Goal: Information Seeking & Learning: Learn about a topic

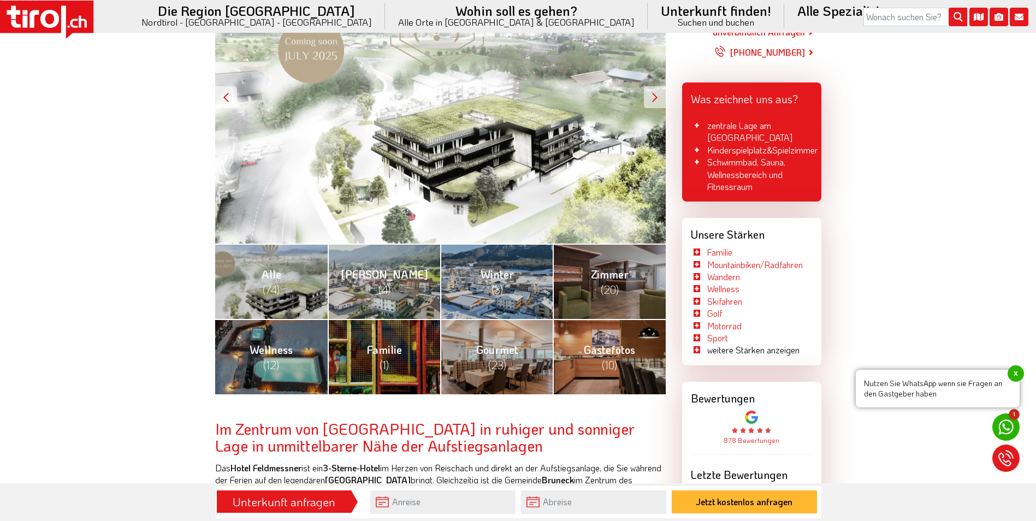
scroll to position [284, 0]
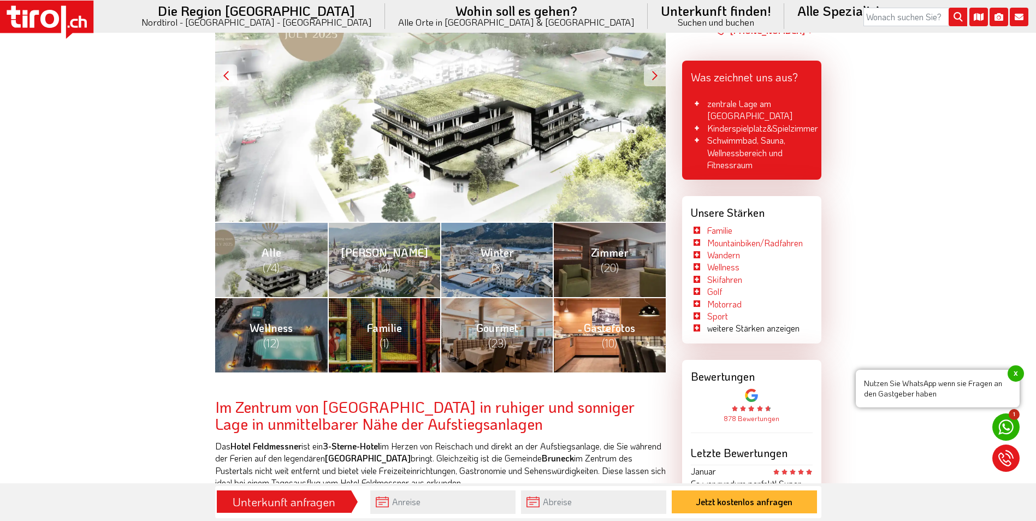
click at [619, 343] on link "Gästefotos (10)" at bounding box center [608, 334] width 112 height 75
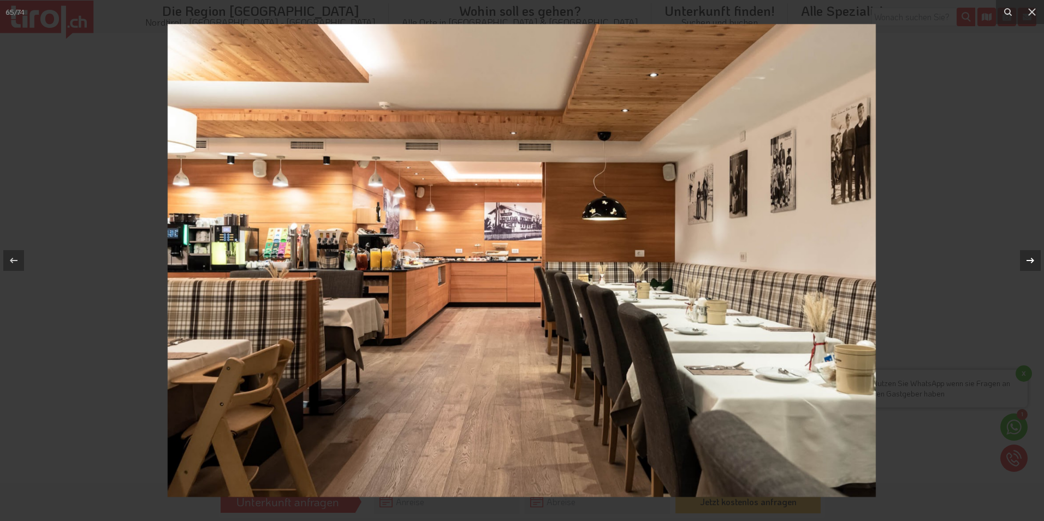
click at [1028, 261] on icon at bounding box center [1030, 260] width 13 height 13
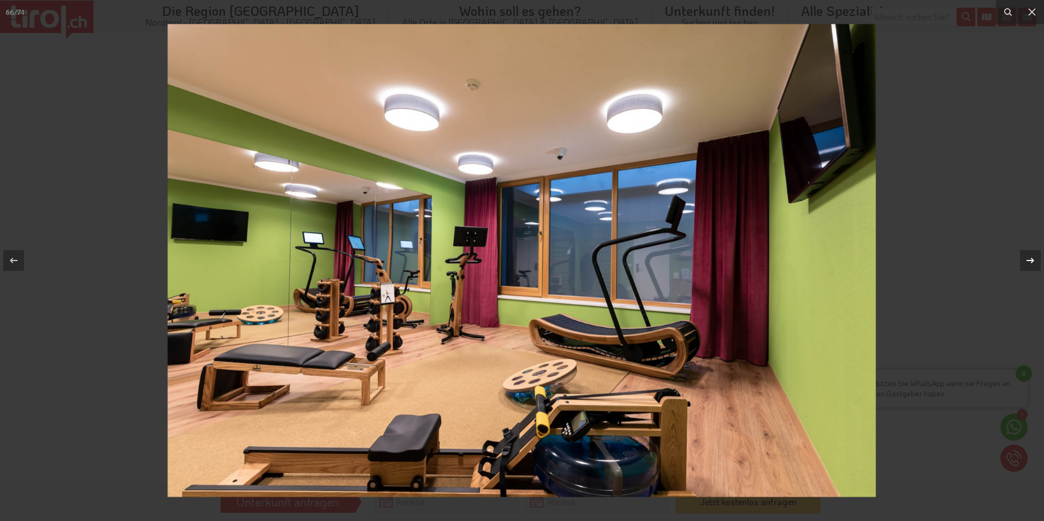
click at [1028, 261] on icon at bounding box center [1030, 260] width 13 height 13
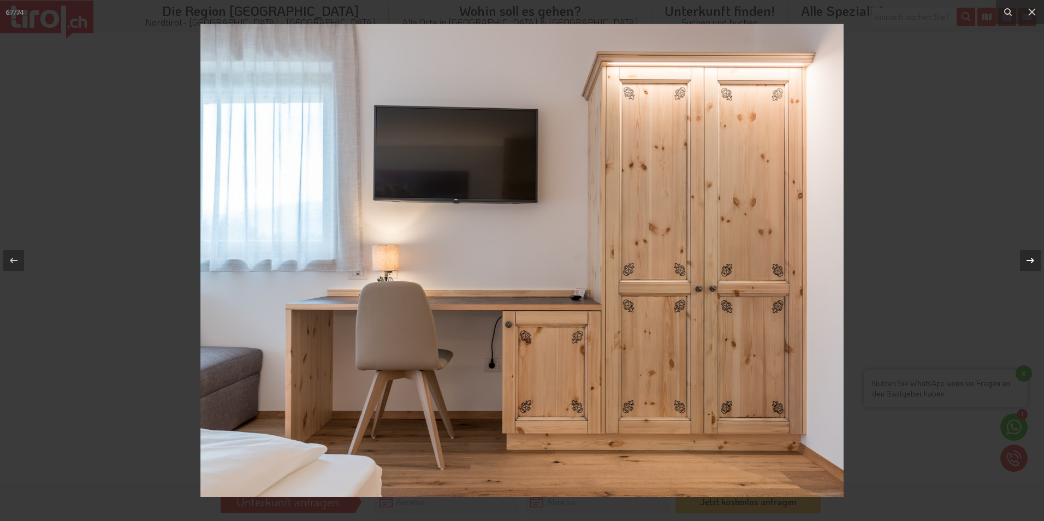
click at [1028, 261] on icon at bounding box center [1030, 260] width 13 height 13
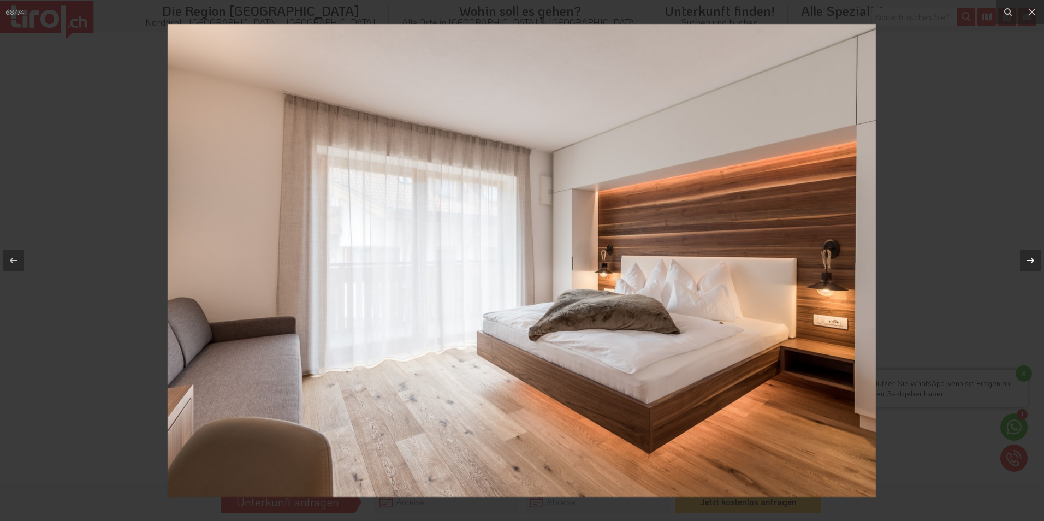
click at [1028, 261] on icon at bounding box center [1030, 260] width 13 height 13
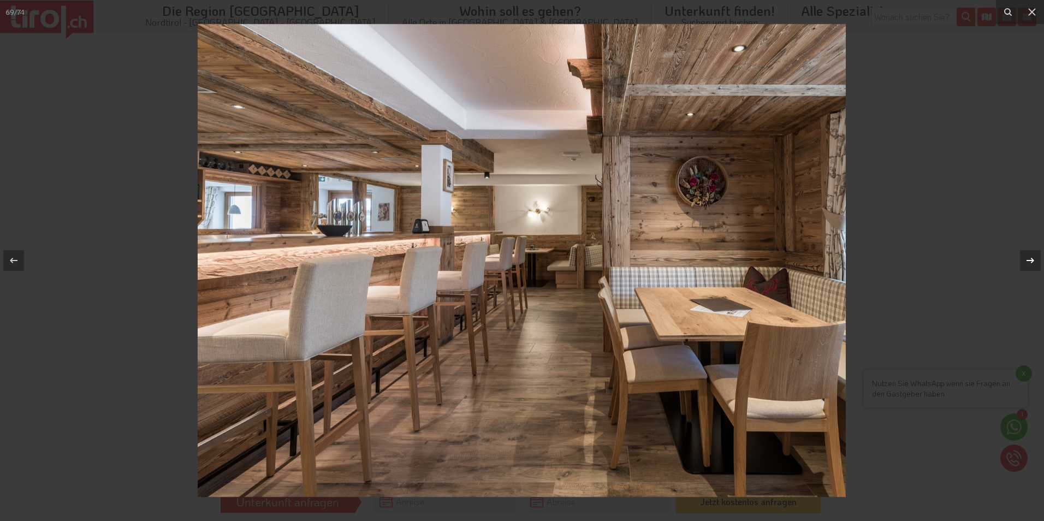
click at [1028, 261] on div "69 / 74" at bounding box center [522, 260] width 1044 height 521
click at [1028, 261] on icon at bounding box center [1030, 260] width 13 height 13
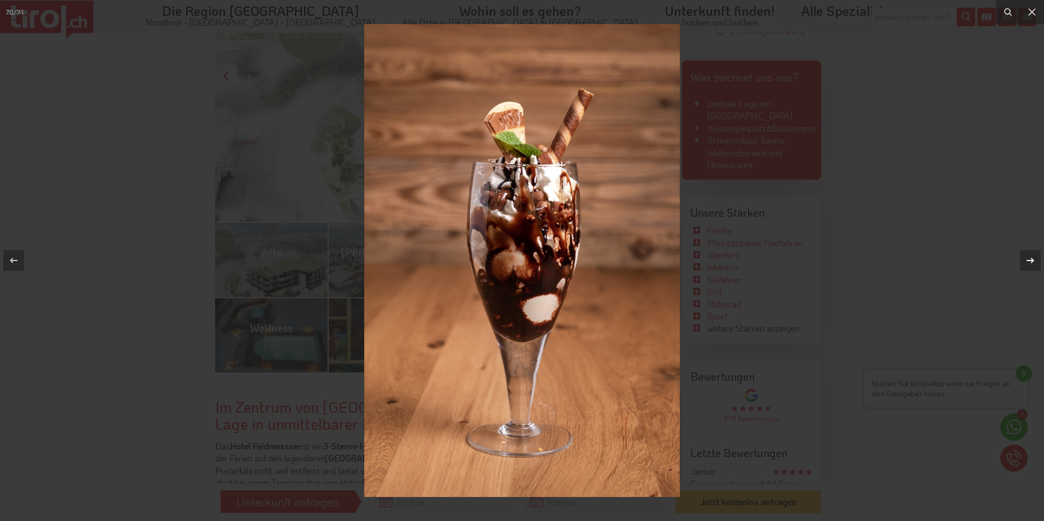
click at [1028, 261] on icon at bounding box center [1030, 260] width 13 height 13
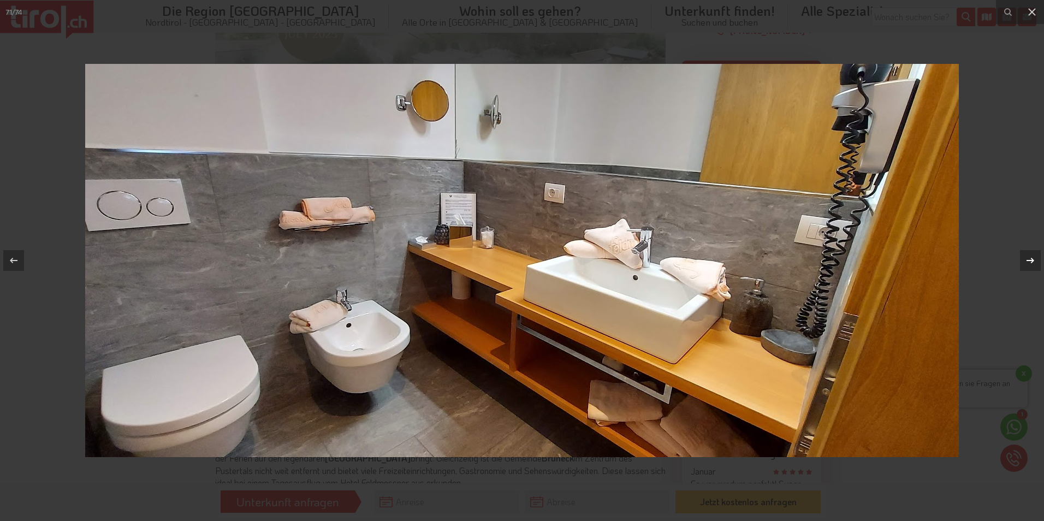
click at [1028, 261] on icon at bounding box center [1030, 260] width 13 height 13
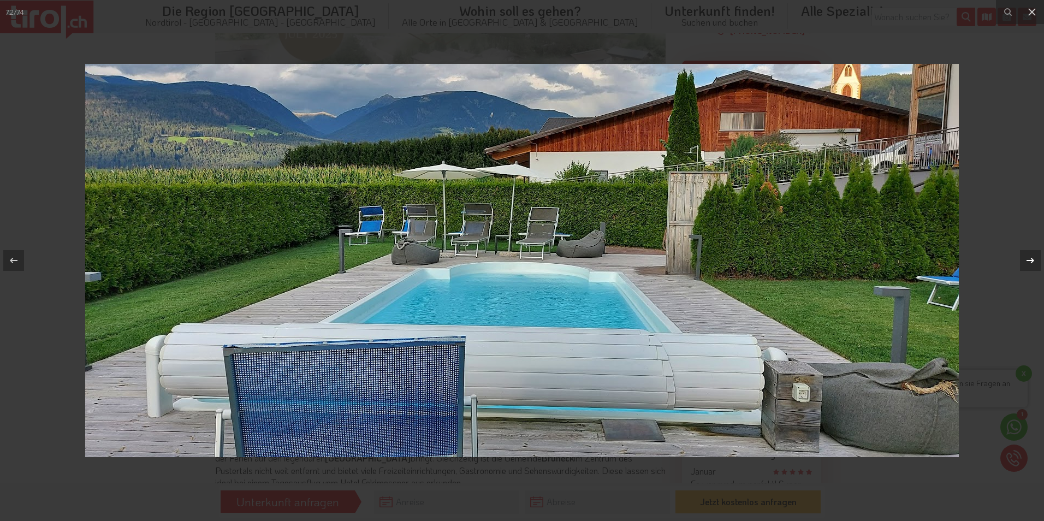
click at [1028, 261] on div "72 / 74" at bounding box center [522, 260] width 1044 height 521
click at [1028, 261] on icon at bounding box center [1030, 260] width 13 height 13
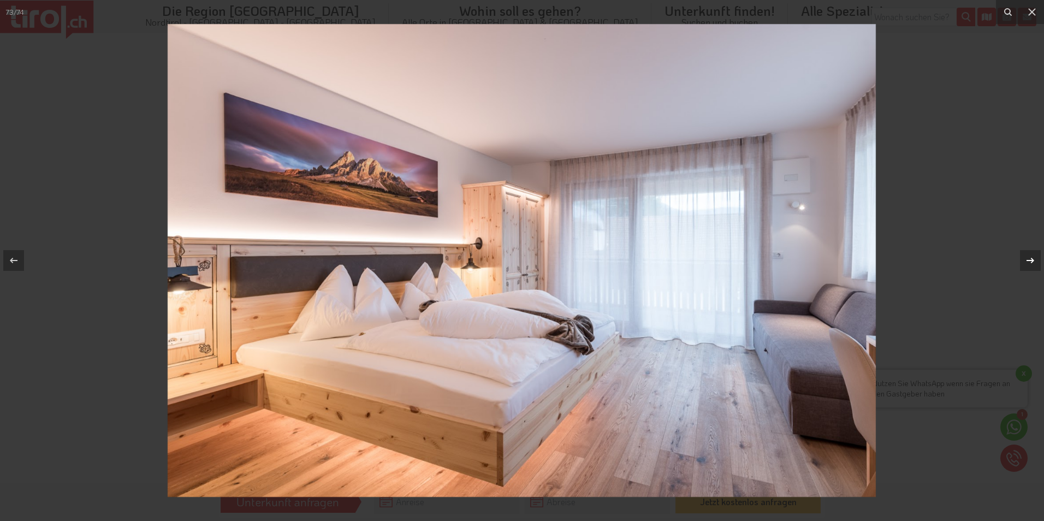
click at [1028, 261] on icon at bounding box center [1030, 260] width 13 height 13
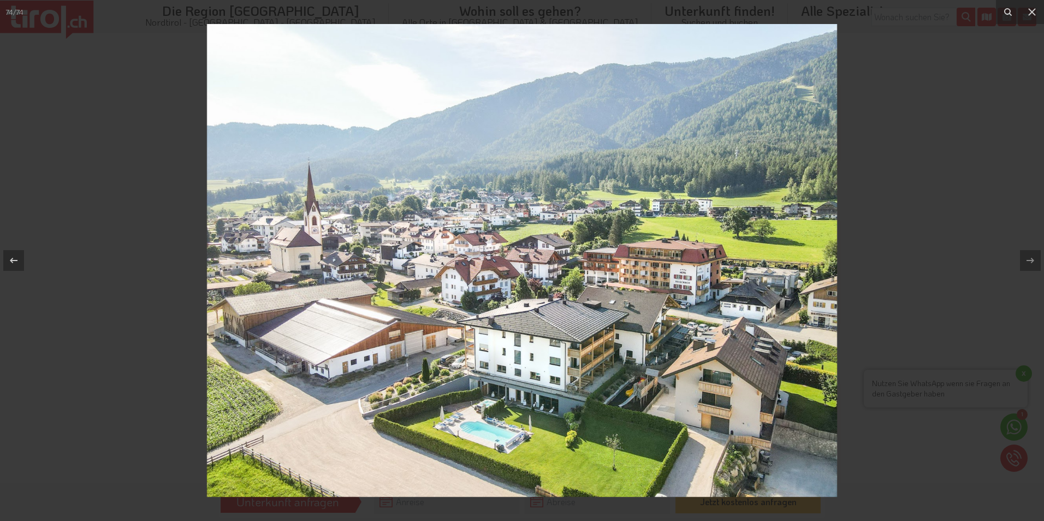
click at [1031, 259] on div "74 / 74" at bounding box center [522, 260] width 1044 height 521
click at [1032, 13] on icon at bounding box center [1031, 11] width 13 height 13
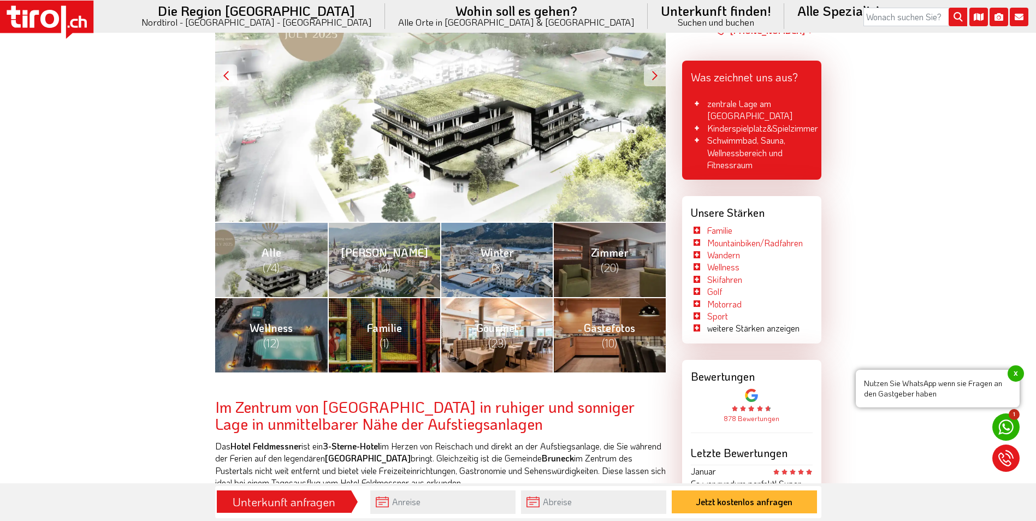
click at [507, 349] on link "Gourmet (23)" at bounding box center [496, 334] width 112 height 75
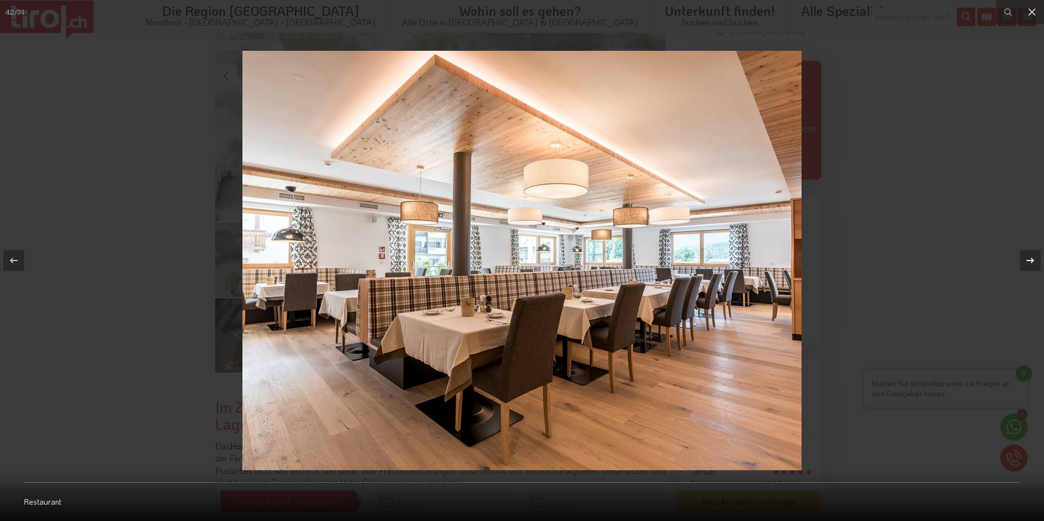
click at [1033, 260] on icon at bounding box center [1030, 260] width 8 height 5
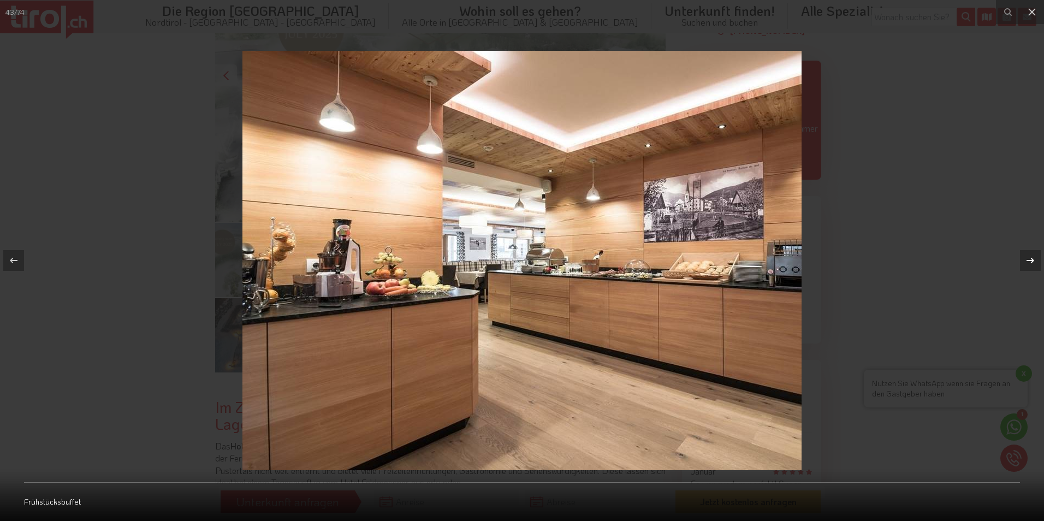
click at [1033, 260] on icon at bounding box center [1030, 260] width 8 height 5
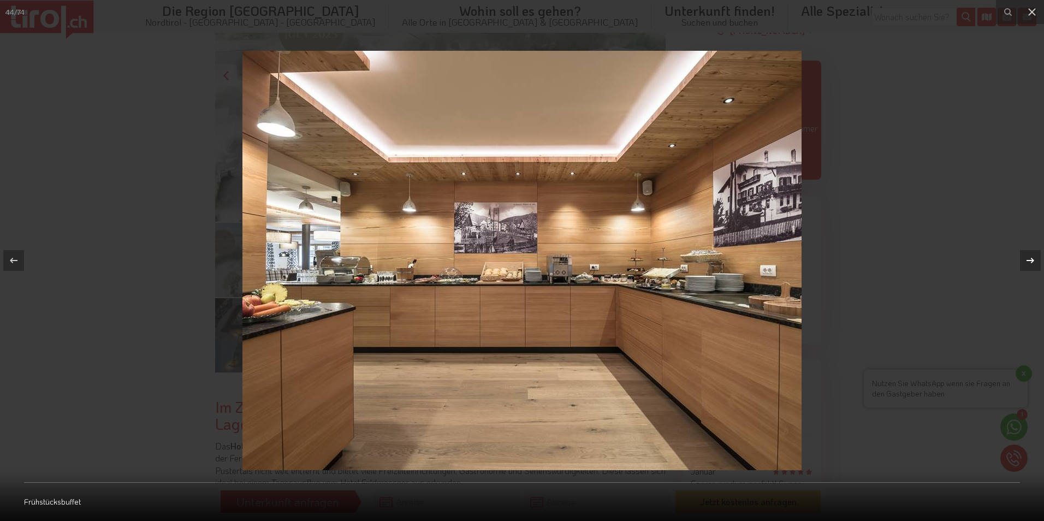
click at [1033, 260] on icon at bounding box center [1030, 260] width 8 height 5
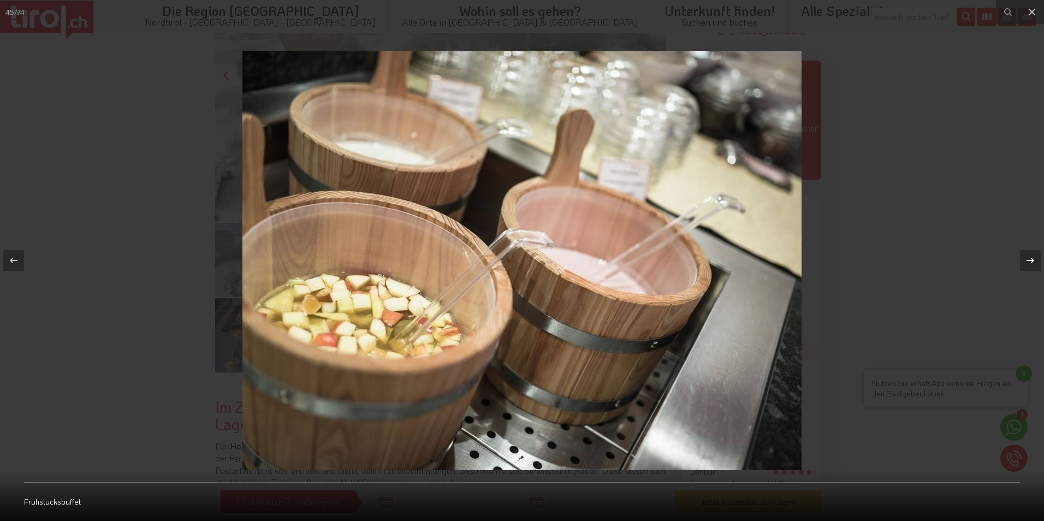
click at [1033, 260] on icon at bounding box center [1030, 260] width 8 height 5
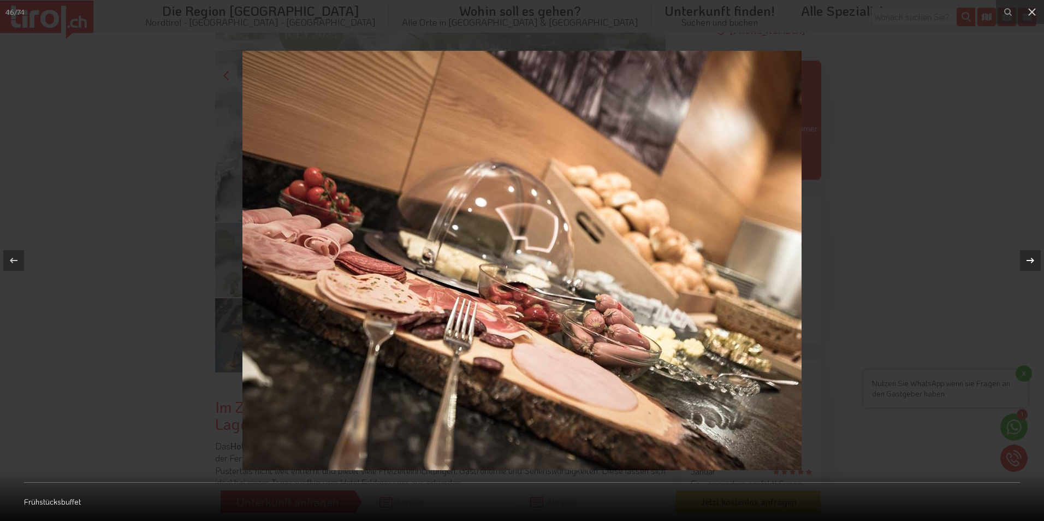
click at [1033, 260] on icon at bounding box center [1030, 260] width 8 height 5
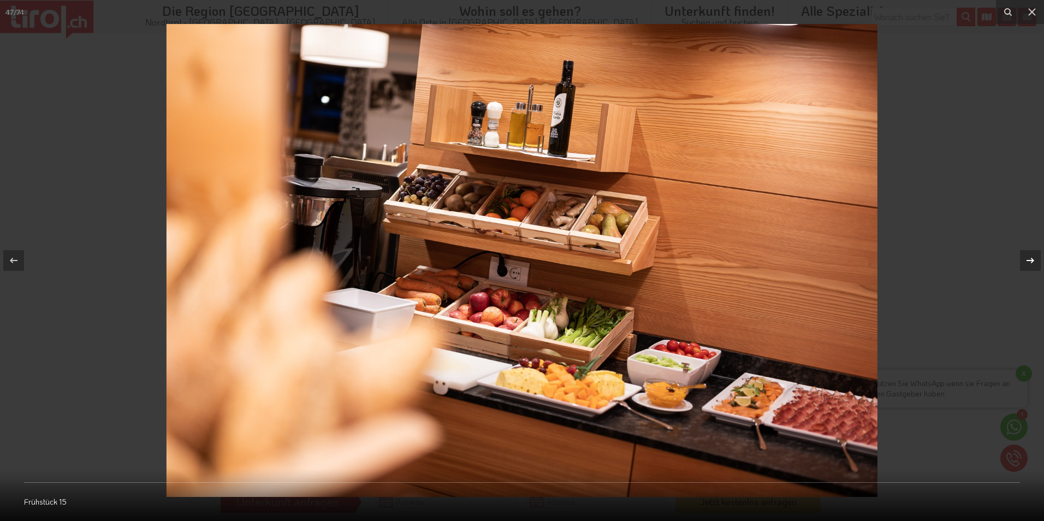
click at [1033, 260] on div "47 / 74 Frühstück 15" at bounding box center [522, 260] width 1044 height 521
click at [1033, 260] on icon at bounding box center [1030, 260] width 8 height 5
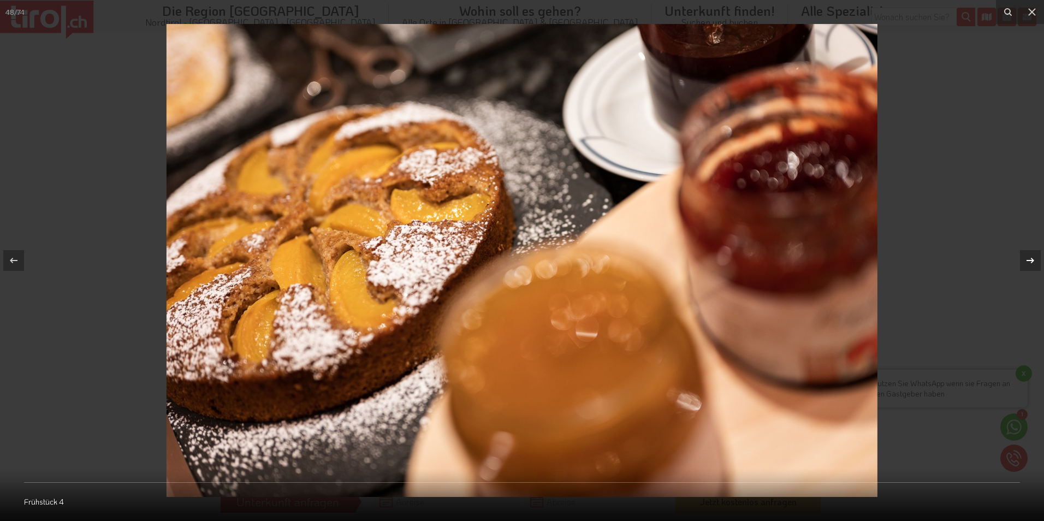
click at [1033, 260] on icon at bounding box center [1030, 260] width 8 height 5
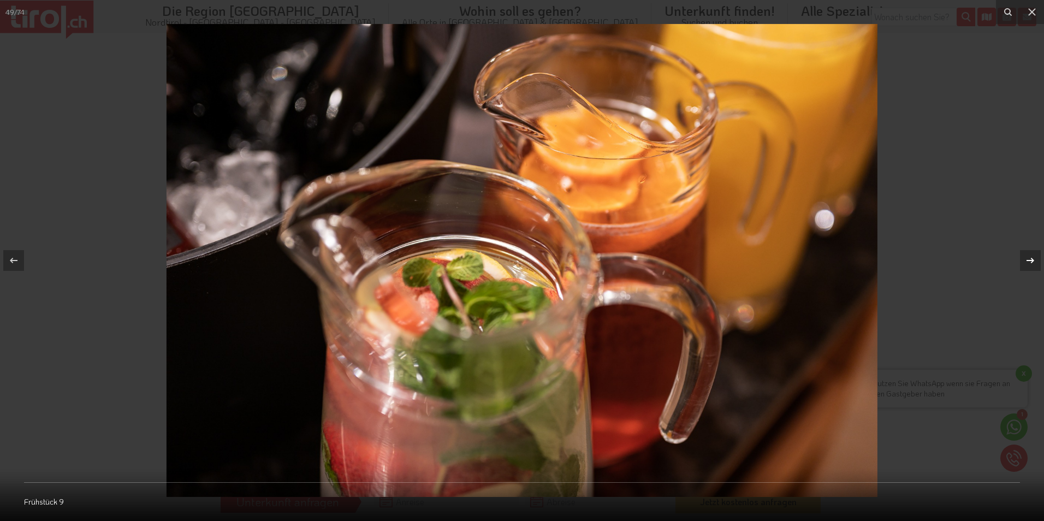
click at [1033, 260] on icon at bounding box center [1030, 260] width 8 height 5
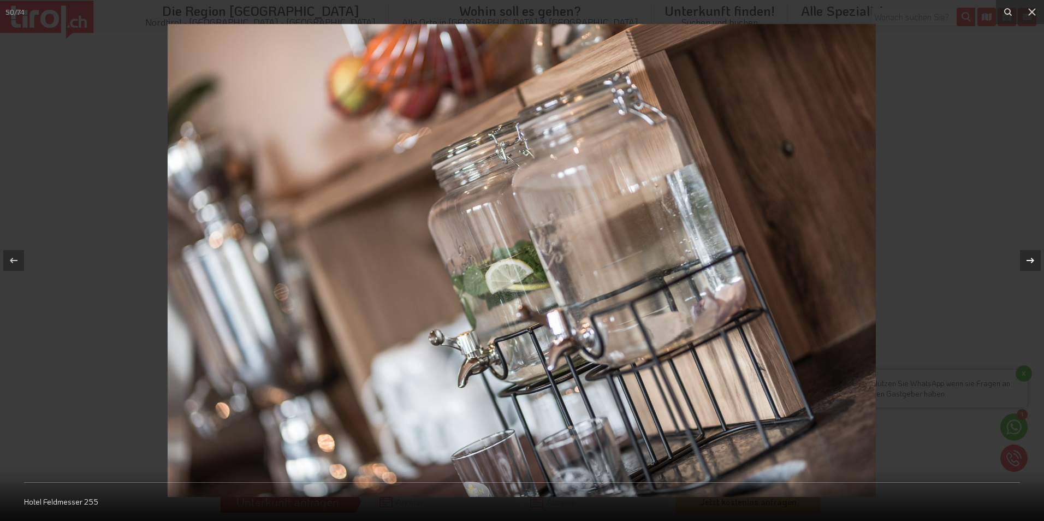
click at [1033, 260] on icon at bounding box center [1030, 260] width 8 height 5
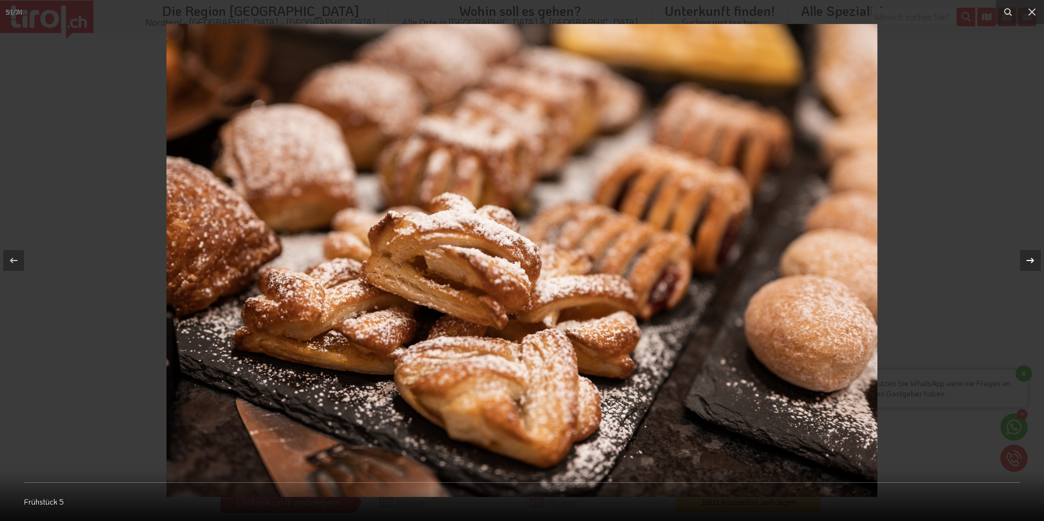
click at [1033, 260] on icon at bounding box center [1030, 260] width 8 height 5
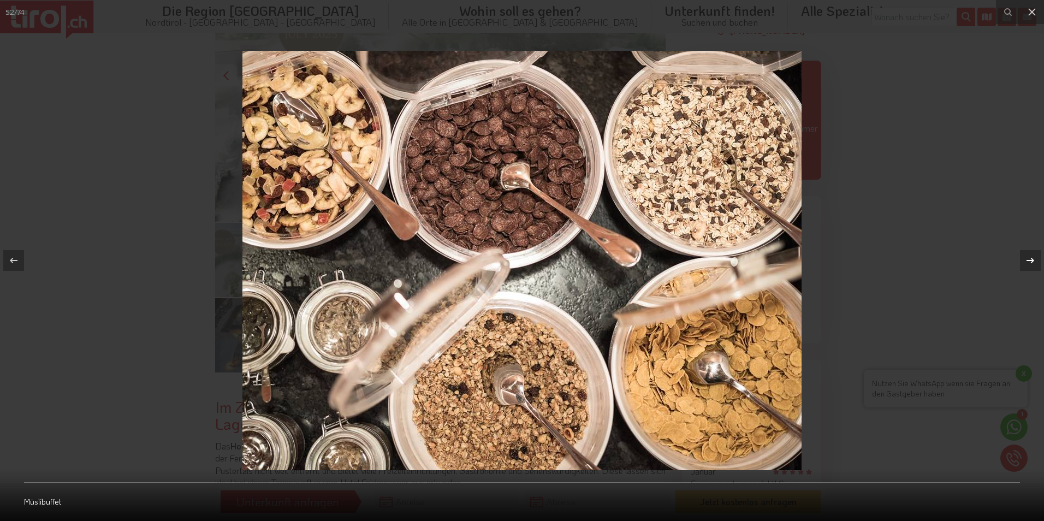
click at [1033, 260] on icon at bounding box center [1030, 260] width 8 height 5
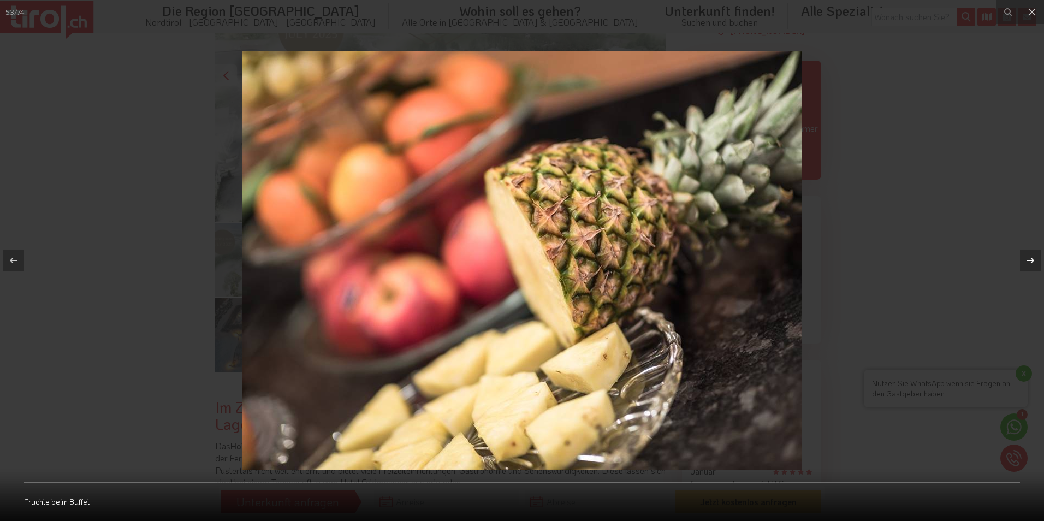
click at [1033, 260] on icon at bounding box center [1030, 260] width 8 height 5
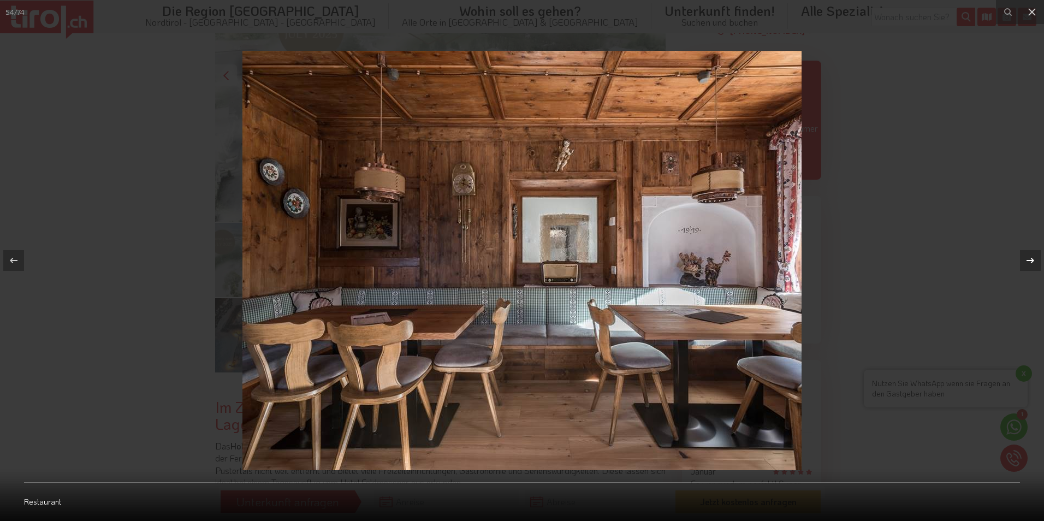
click at [1033, 260] on icon at bounding box center [1030, 260] width 8 height 5
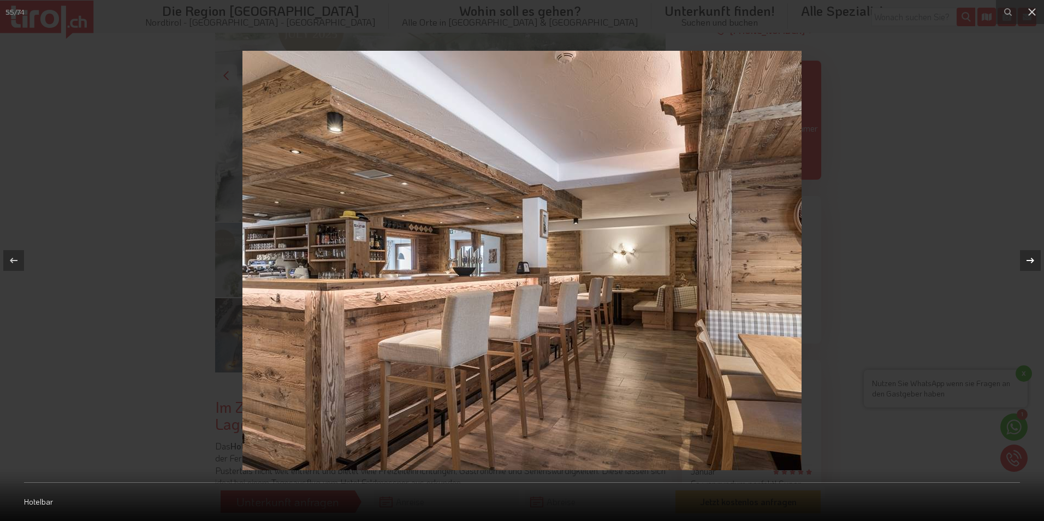
click at [1033, 260] on icon at bounding box center [1030, 260] width 8 height 5
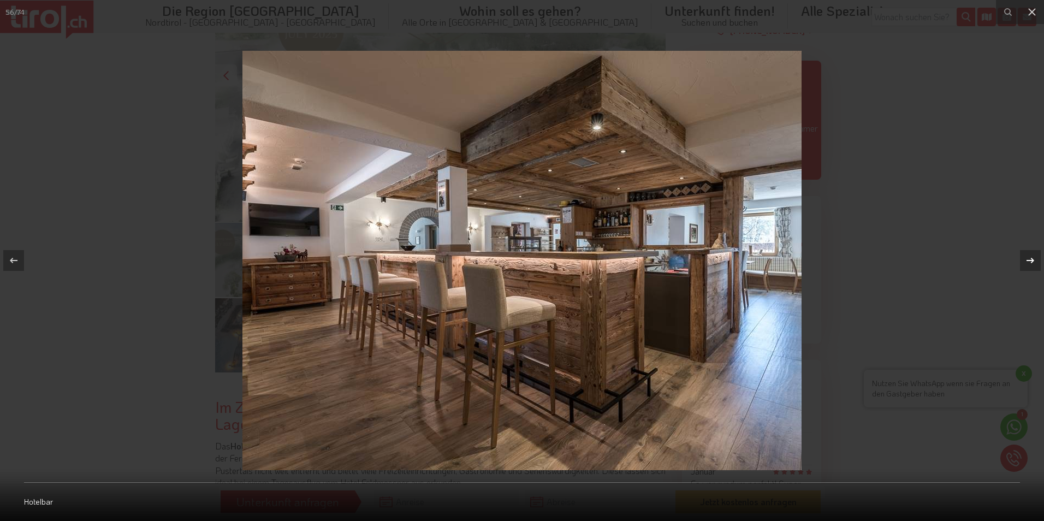
click at [1033, 260] on icon at bounding box center [1030, 260] width 8 height 5
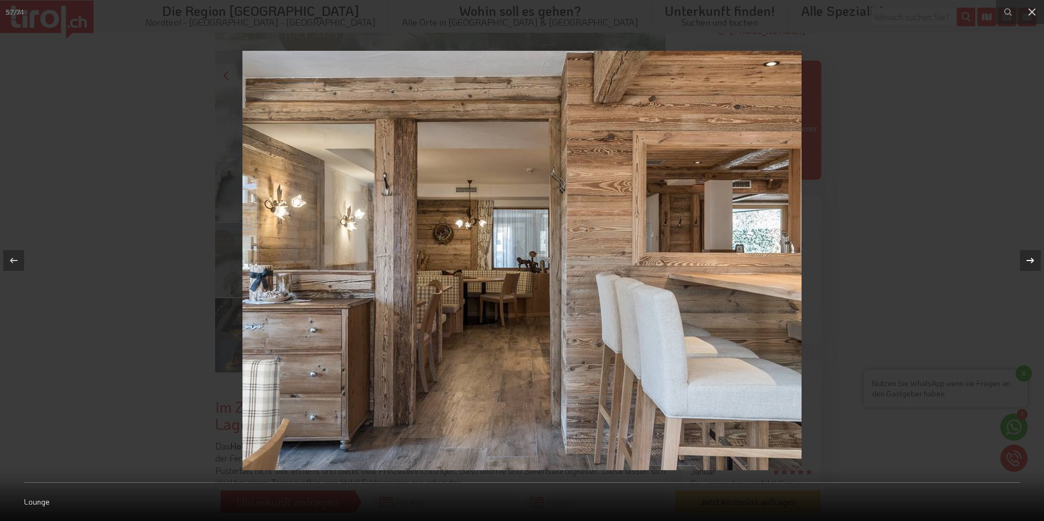
click at [1033, 260] on icon at bounding box center [1030, 260] width 8 height 5
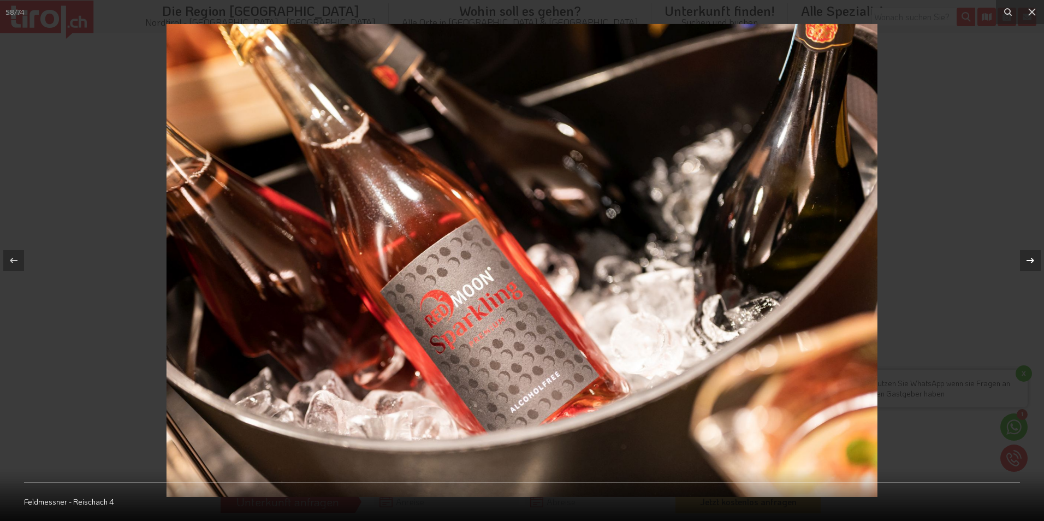
click at [1033, 260] on icon at bounding box center [1030, 260] width 8 height 5
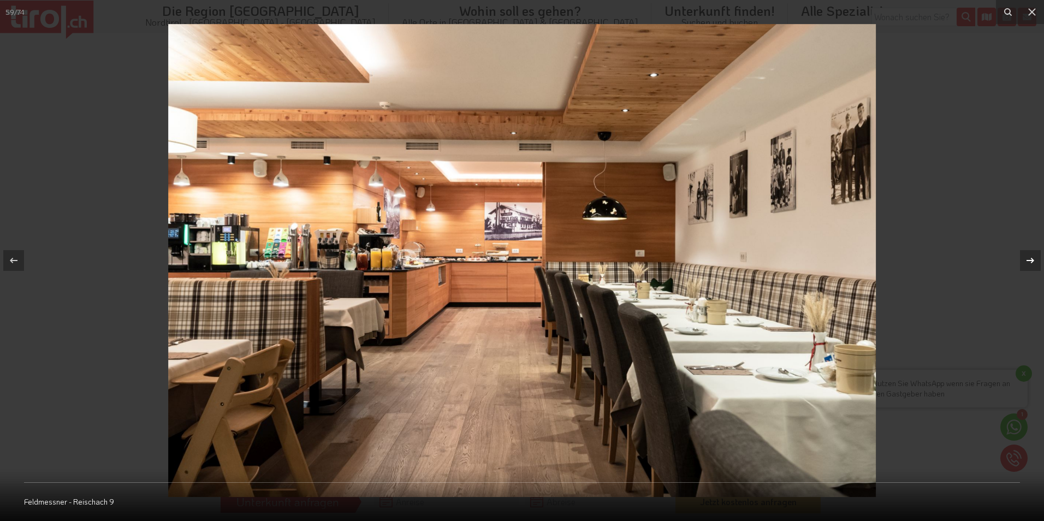
click at [1033, 260] on icon at bounding box center [1030, 260] width 8 height 5
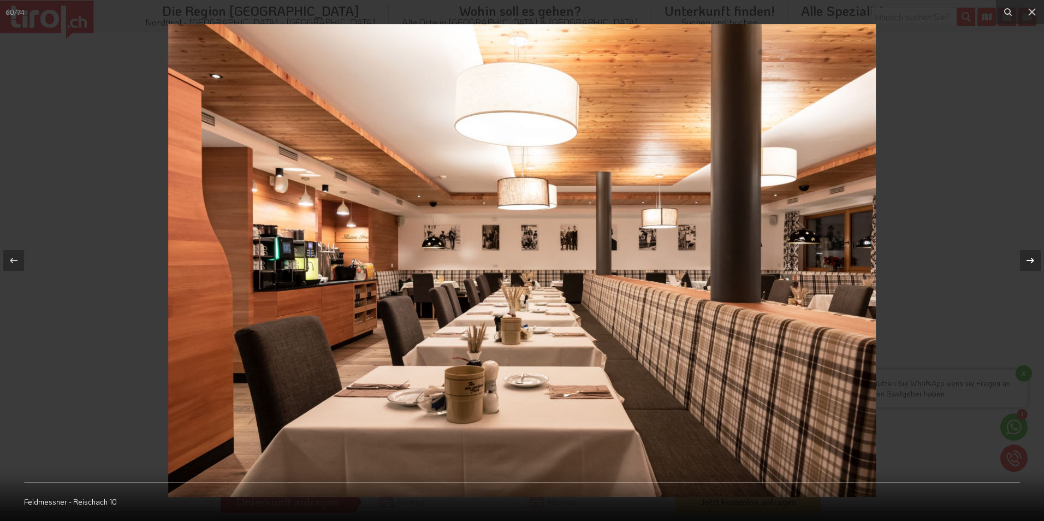
click at [1033, 260] on icon at bounding box center [1030, 260] width 8 height 5
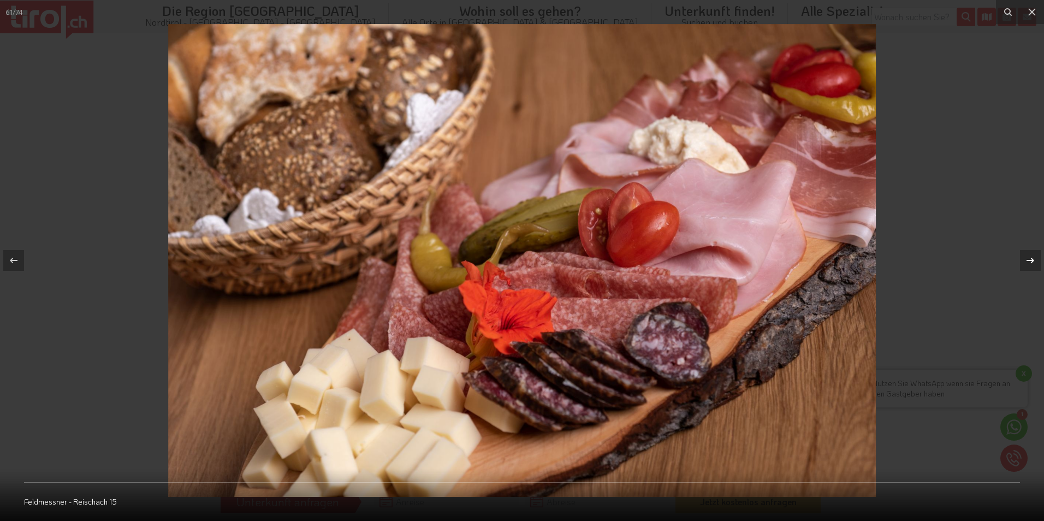
click at [1033, 260] on icon at bounding box center [1030, 260] width 8 height 5
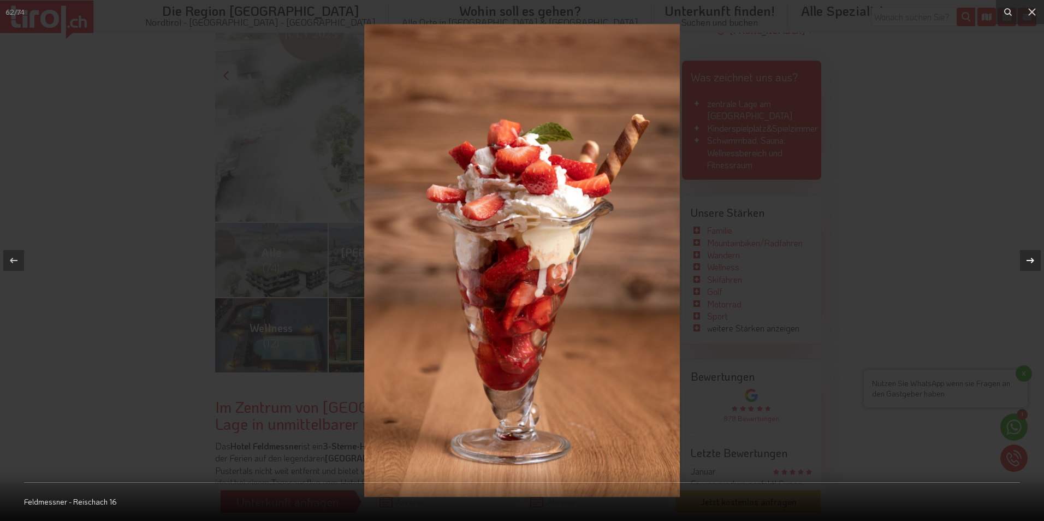
click at [1033, 260] on icon at bounding box center [1030, 260] width 8 height 5
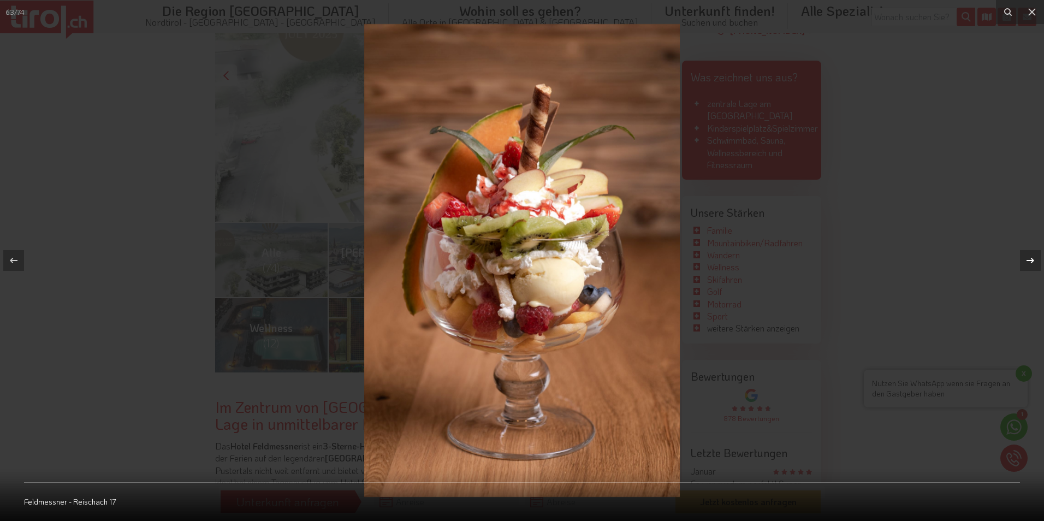
click at [1033, 260] on icon at bounding box center [1030, 260] width 8 height 5
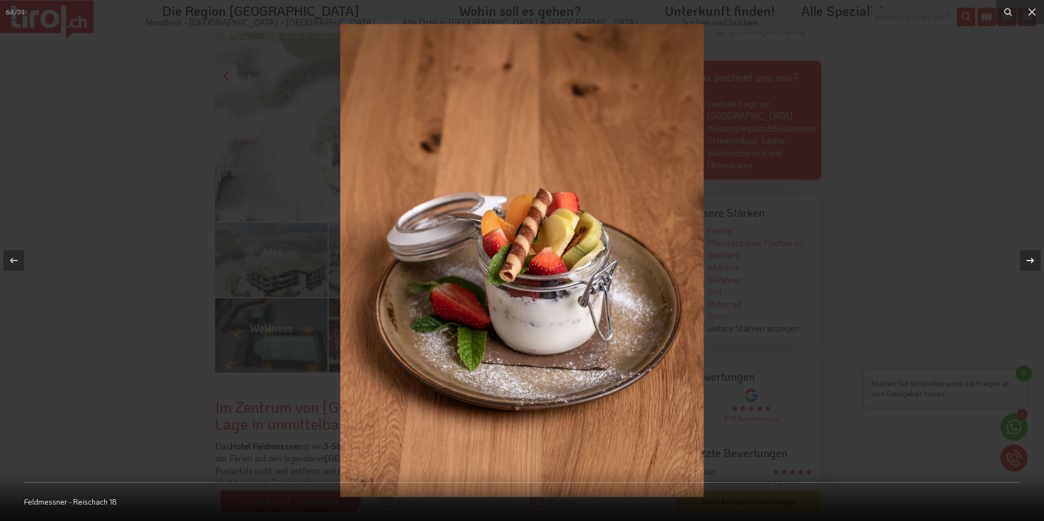
click at [1033, 260] on icon at bounding box center [1030, 260] width 8 height 5
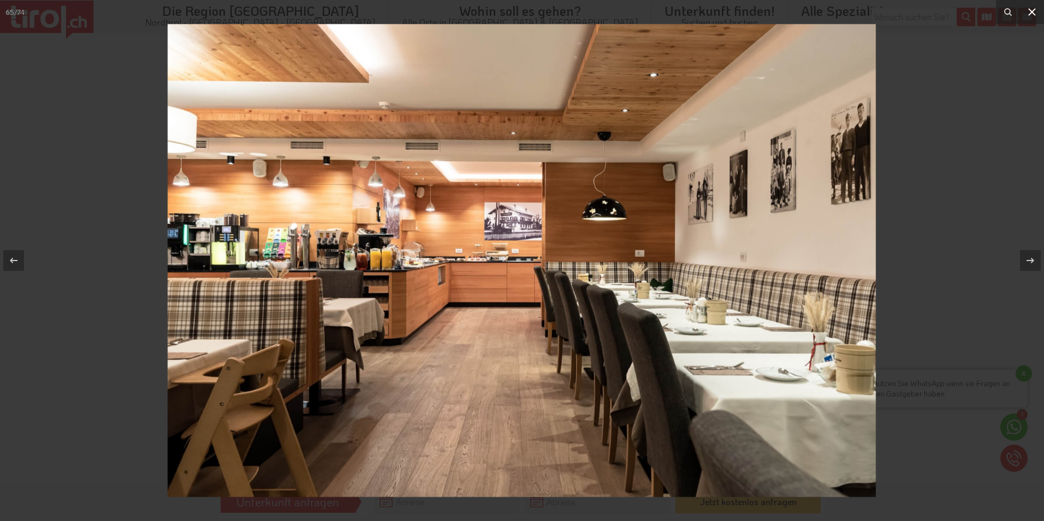
click at [1032, 13] on icon at bounding box center [1032, 12] width 8 height 8
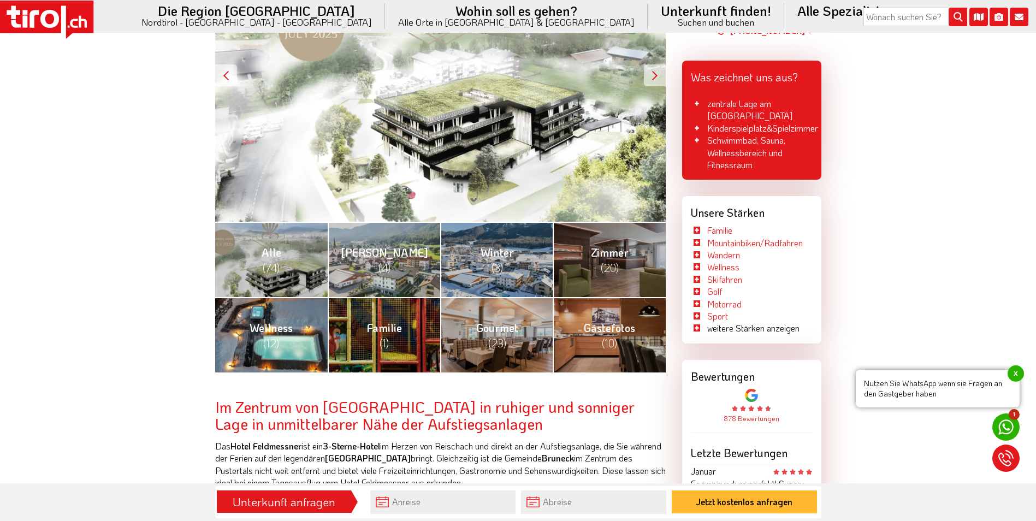
click at [272, 341] on span "(12)" at bounding box center [271, 343] width 16 height 14
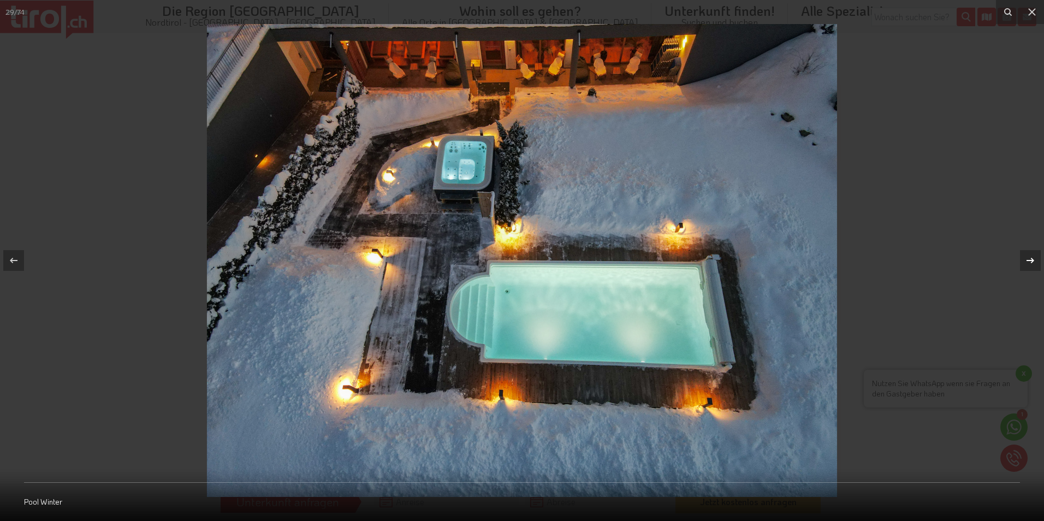
click at [1029, 258] on icon at bounding box center [1030, 260] width 13 height 13
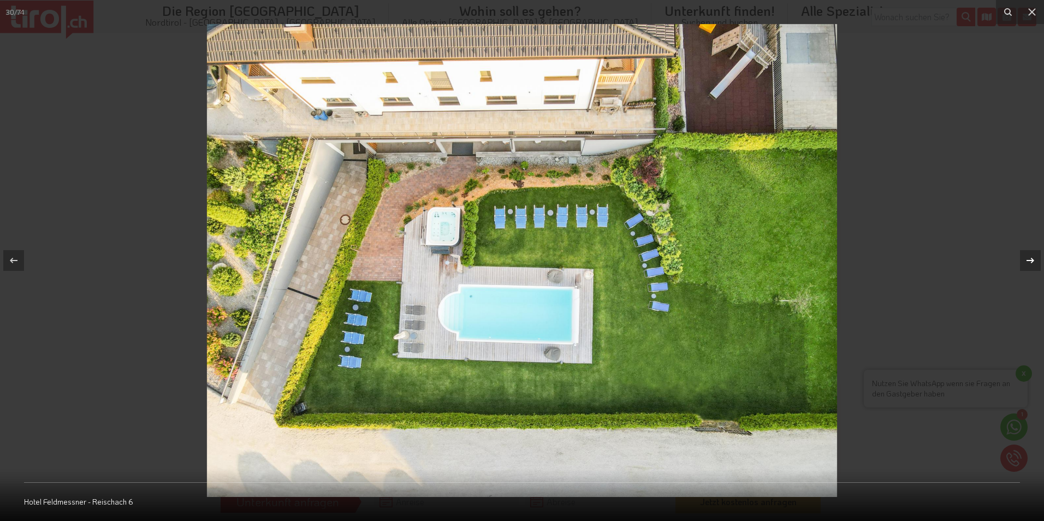
click at [1030, 258] on icon at bounding box center [1030, 260] width 13 height 13
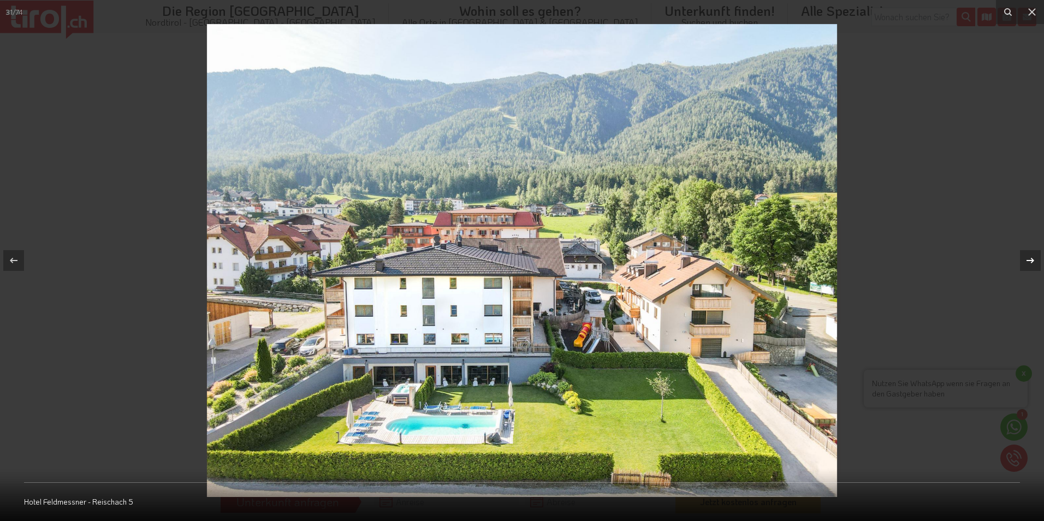
click at [1030, 258] on icon at bounding box center [1030, 260] width 13 height 13
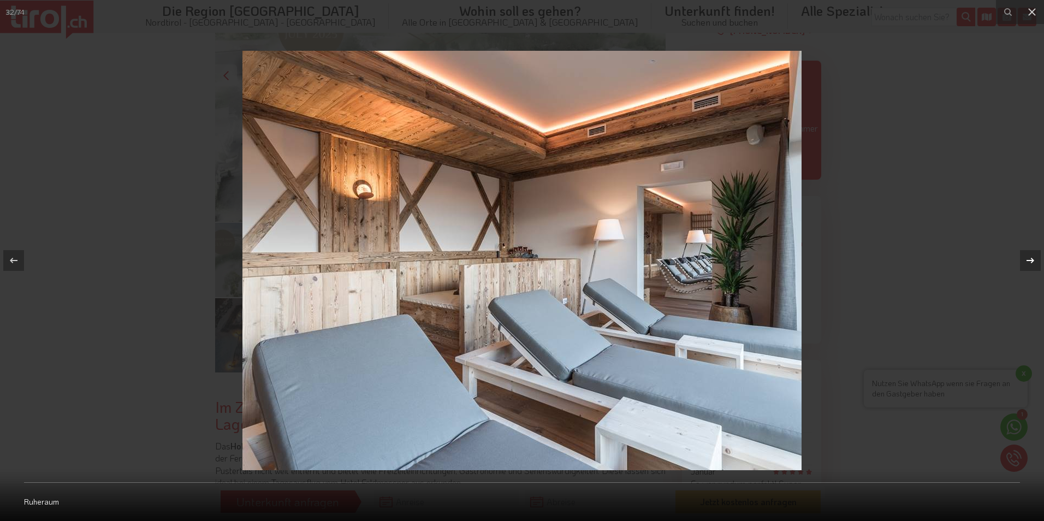
click at [1030, 258] on icon at bounding box center [1030, 260] width 13 height 13
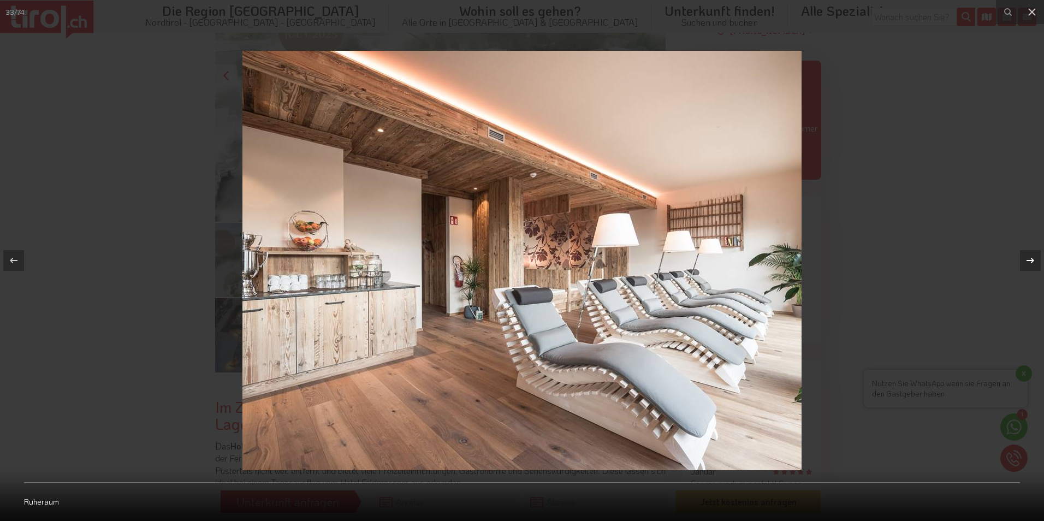
click at [1030, 258] on icon at bounding box center [1030, 260] width 13 height 13
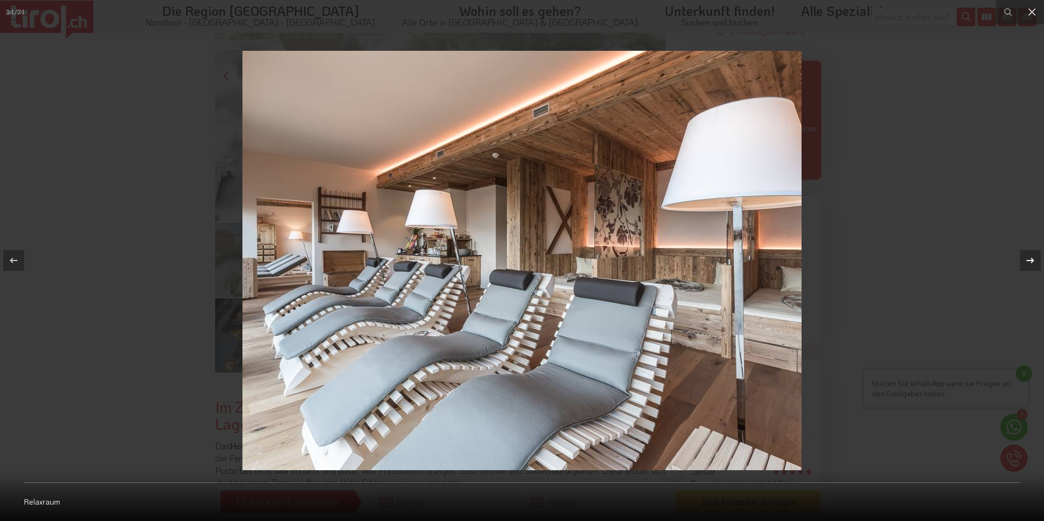
click at [1030, 258] on icon at bounding box center [1030, 260] width 13 height 13
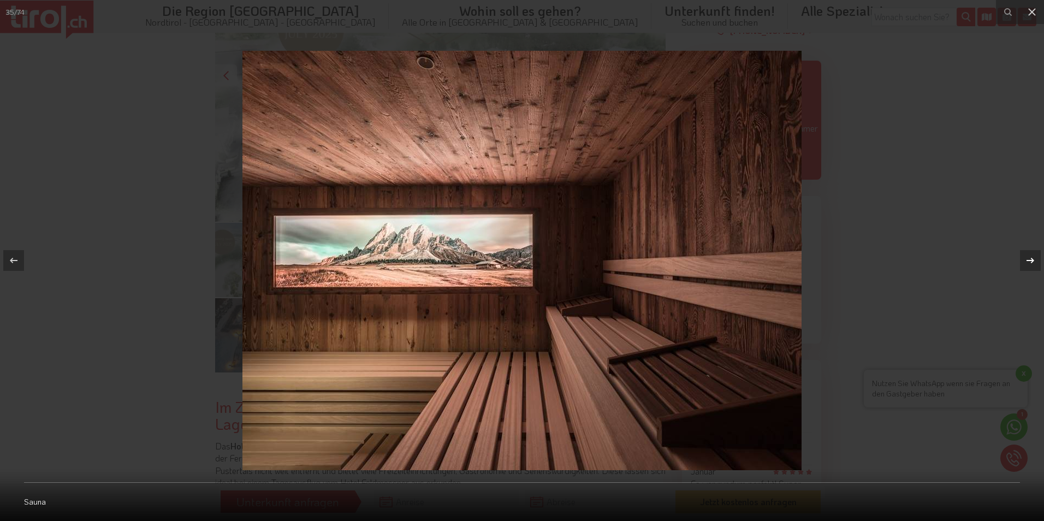
click at [1030, 258] on icon at bounding box center [1030, 260] width 13 height 13
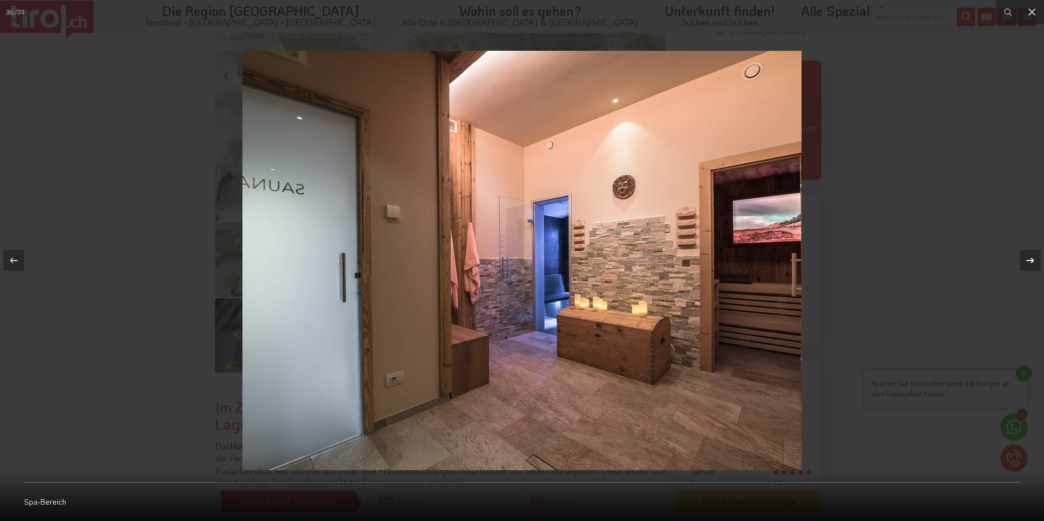
click at [1030, 258] on icon at bounding box center [1030, 260] width 13 height 13
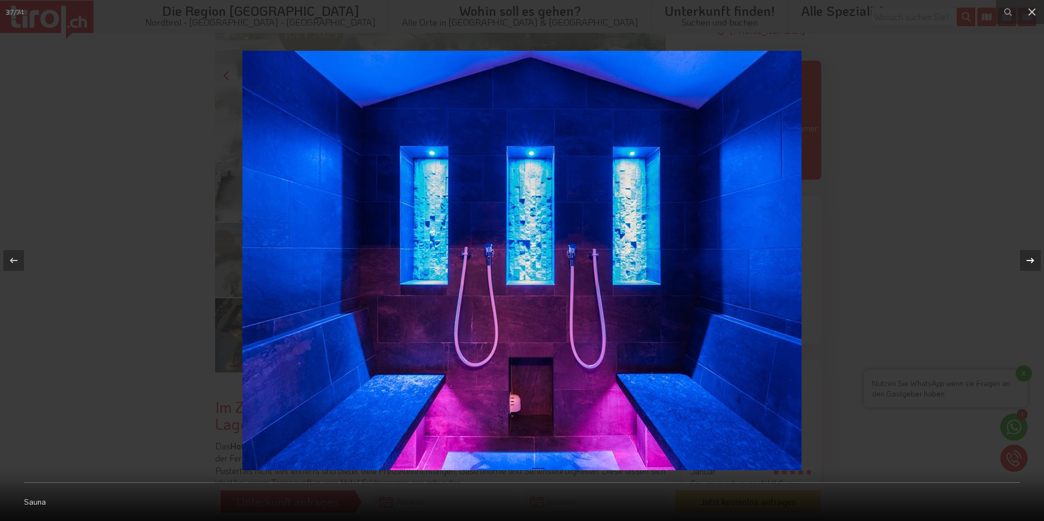
click at [1030, 258] on icon at bounding box center [1030, 260] width 13 height 13
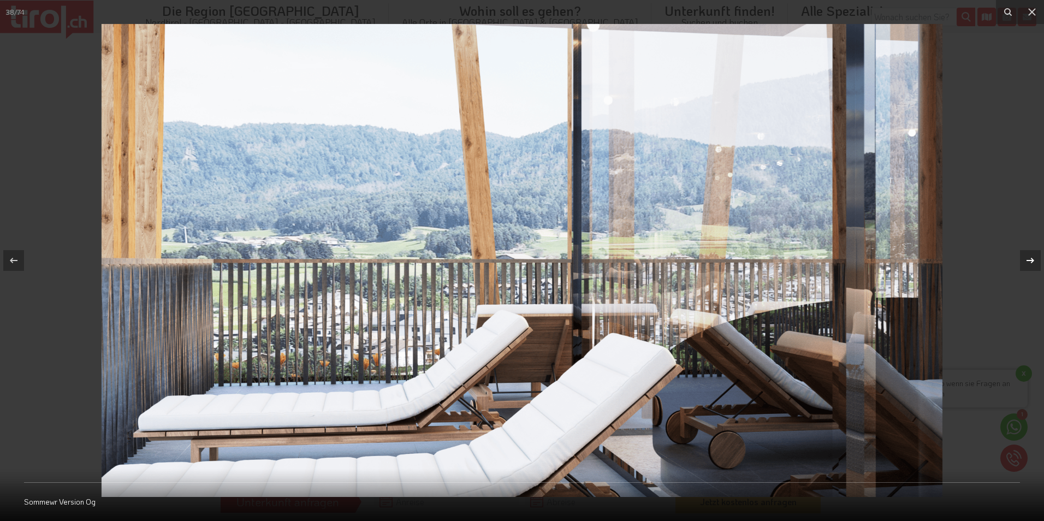
click at [1030, 258] on icon at bounding box center [1030, 260] width 13 height 13
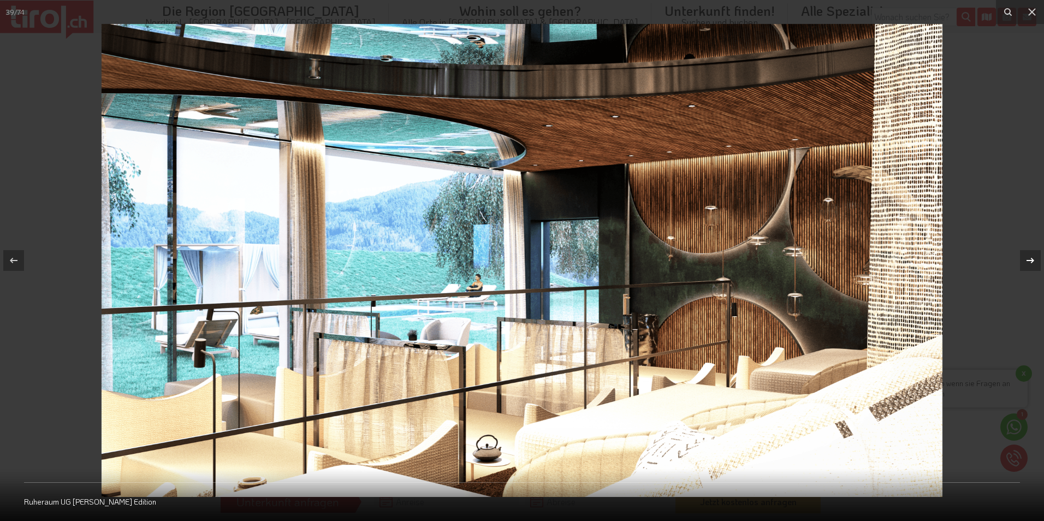
click at [1030, 258] on icon at bounding box center [1030, 260] width 13 height 13
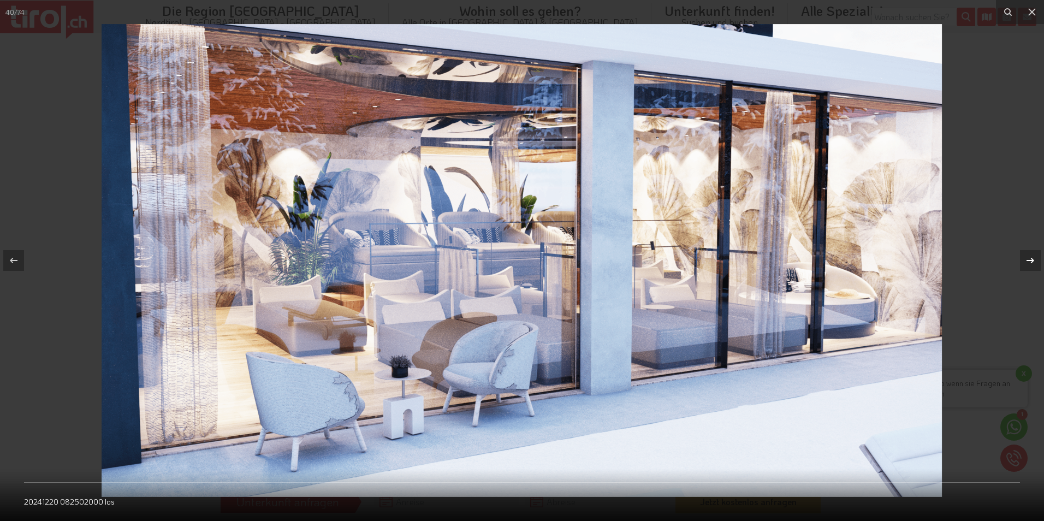
click at [1030, 258] on icon at bounding box center [1030, 260] width 13 height 13
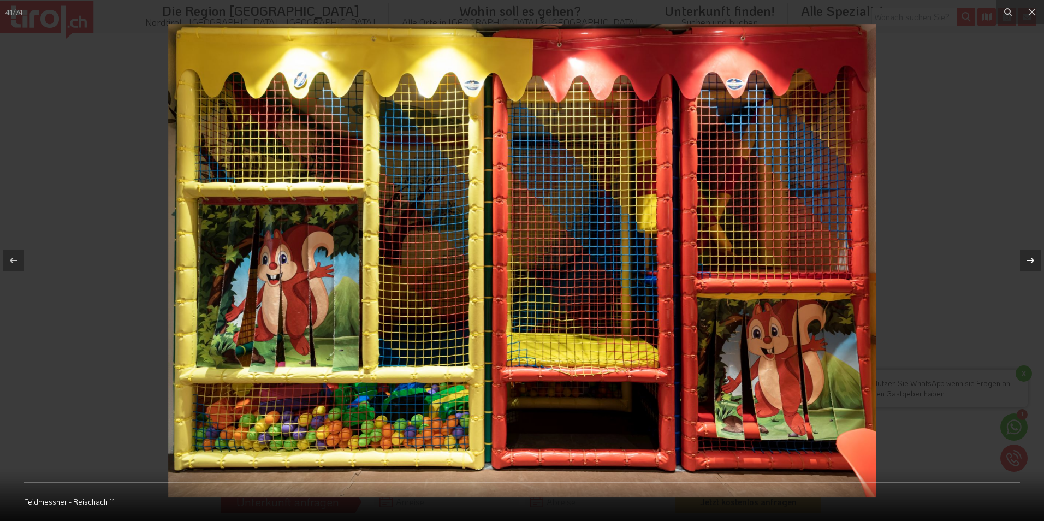
click at [1030, 258] on icon at bounding box center [1030, 260] width 13 height 13
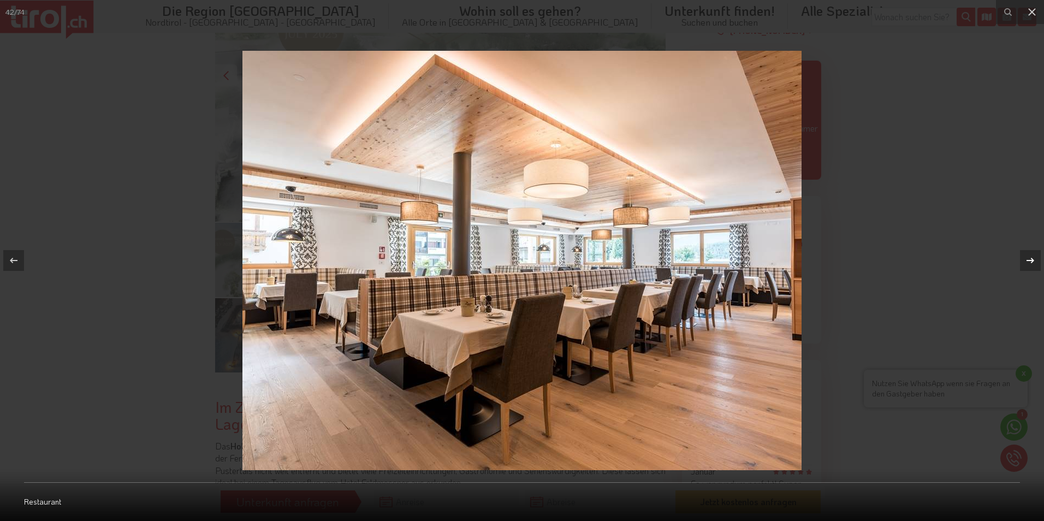
click at [1030, 258] on icon at bounding box center [1030, 260] width 13 height 13
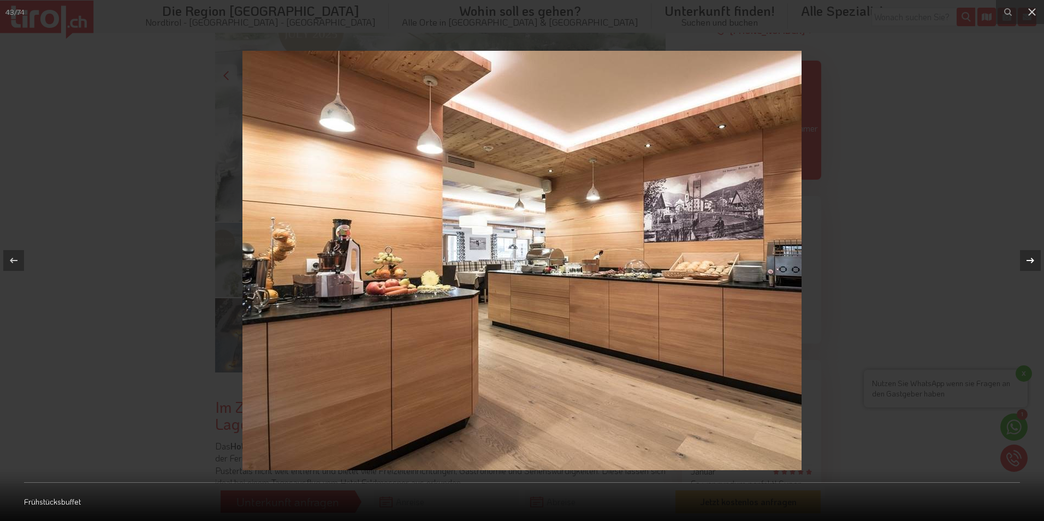
click at [1030, 258] on icon at bounding box center [1030, 260] width 13 height 13
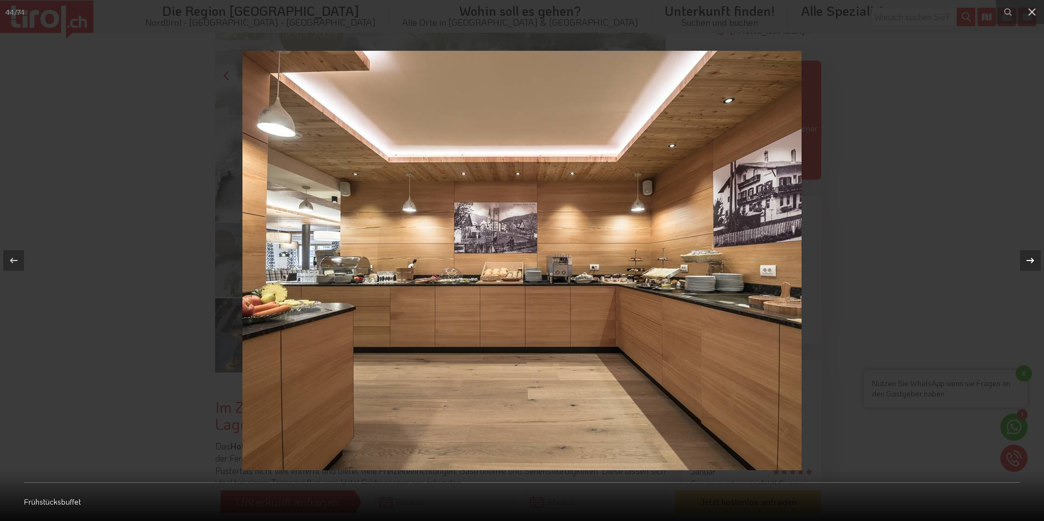
click at [1030, 258] on icon at bounding box center [1030, 260] width 13 height 13
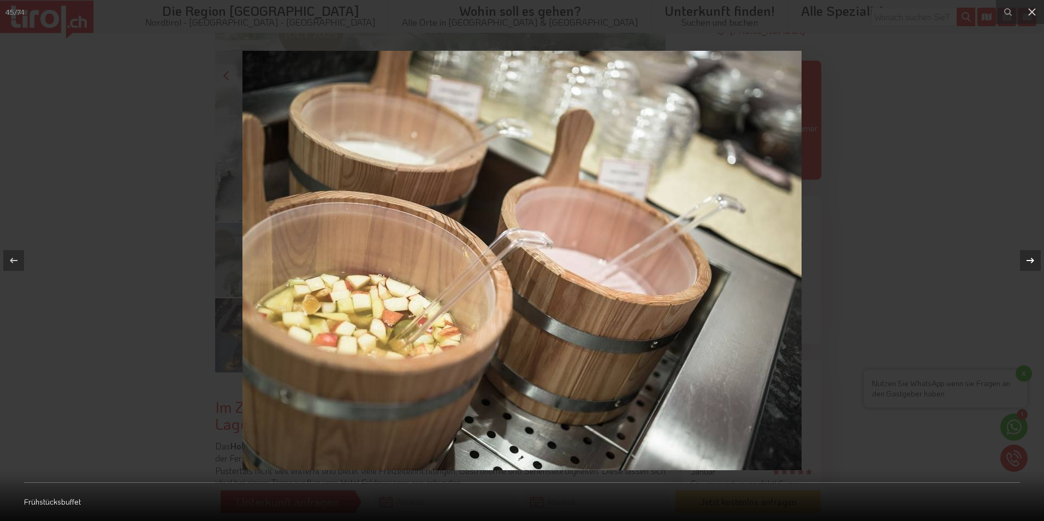
click at [1030, 258] on icon at bounding box center [1030, 260] width 13 height 13
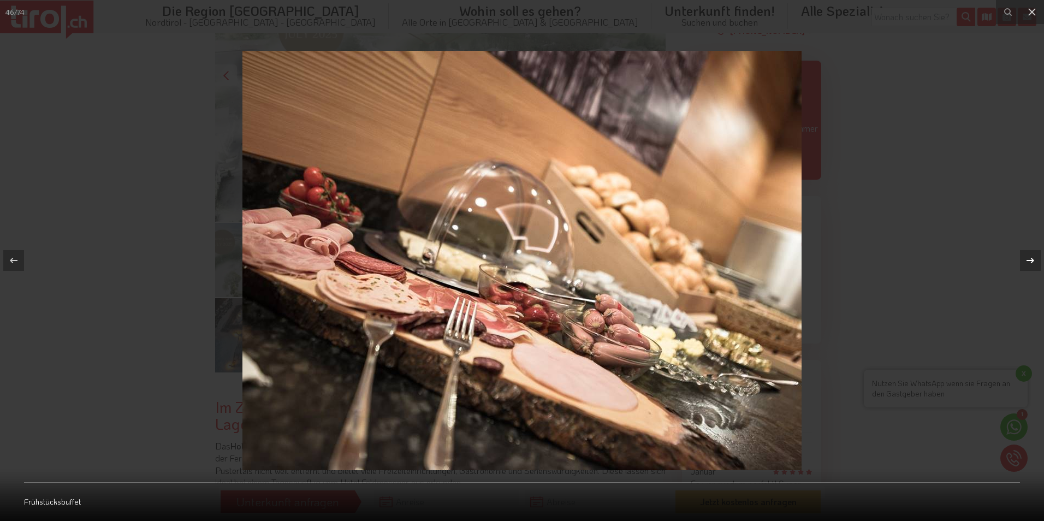
click at [1030, 258] on icon at bounding box center [1030, 260] width 13 height 13
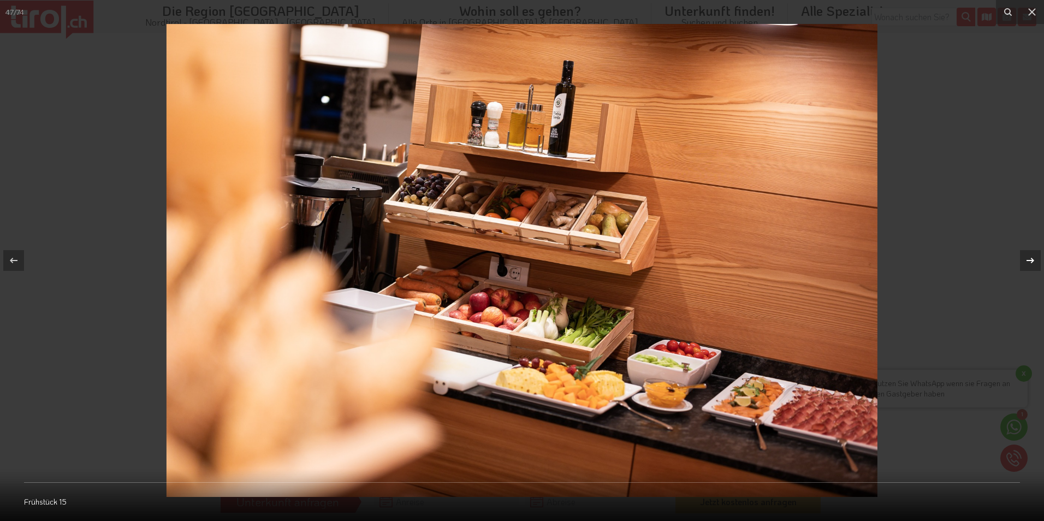
click at [1030, 258] on icon at bounding box center [1030, 260] width 13 height 13
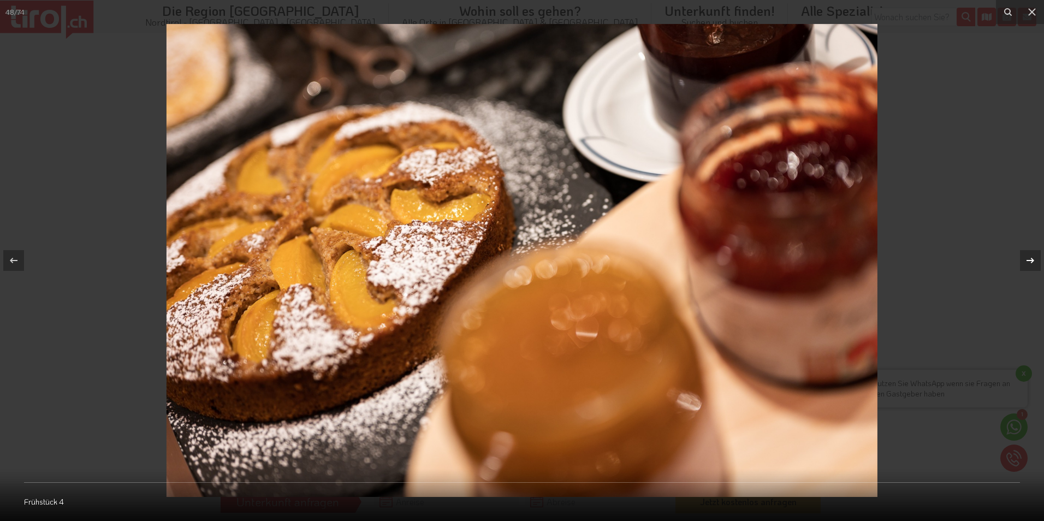
click at [1030, 258] on icon at bounding box center [1030, 260] width 13 height 13
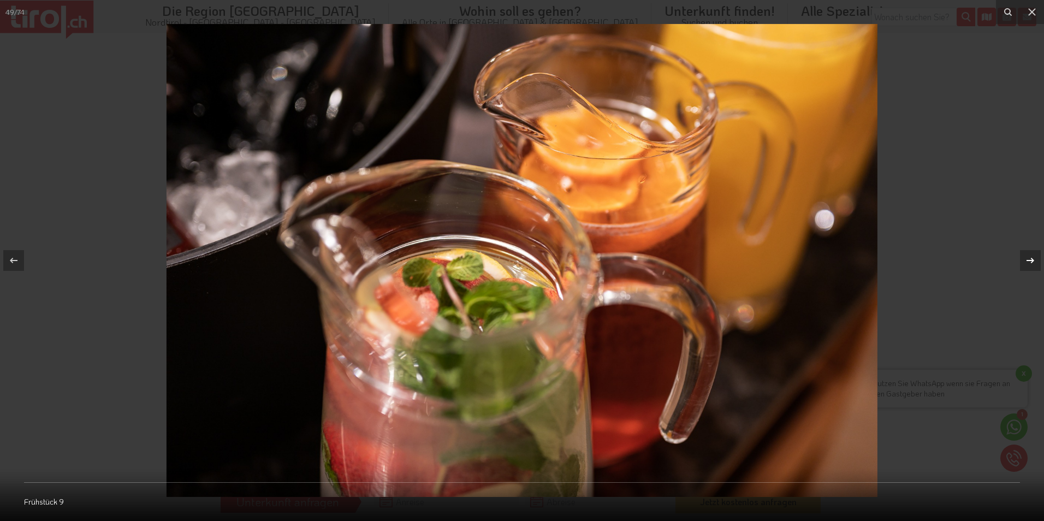
click at [1030, 258] on icon at bounding box center [1030, 260] width 13 height 13
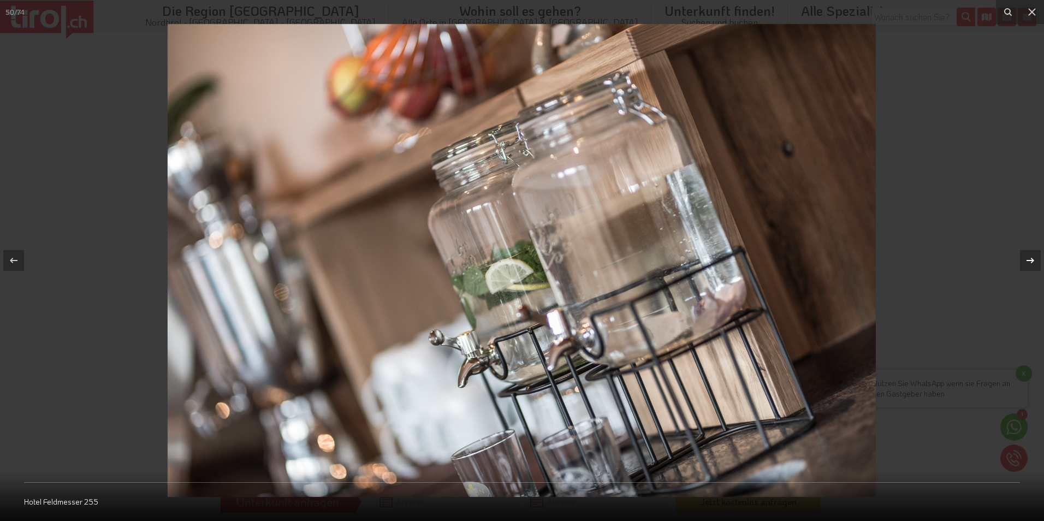
click at [1030, 258] on icon at bounding box center [1030, 260] width 13 height 13
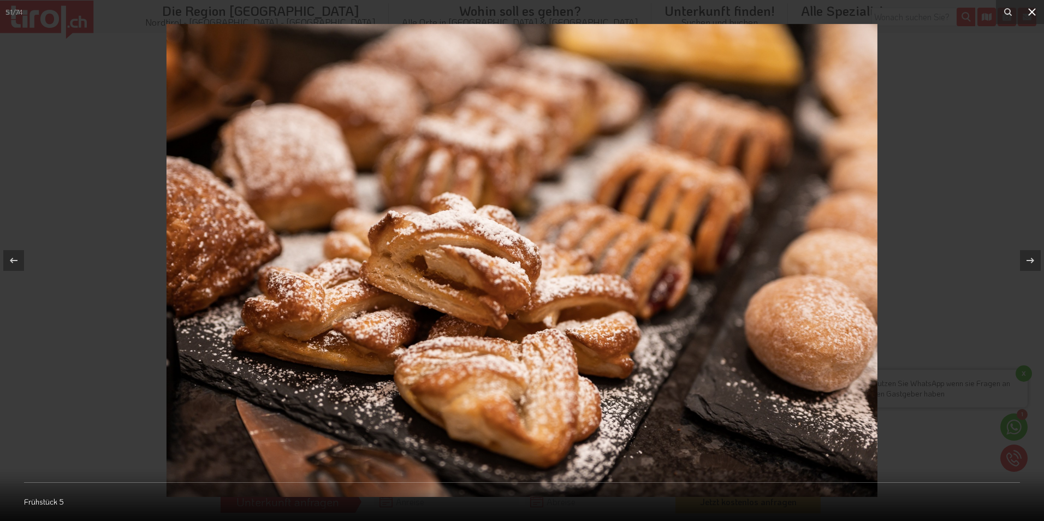
click at [1031, 11] on icon at bounding box center [1032, 12] width 8 height 8
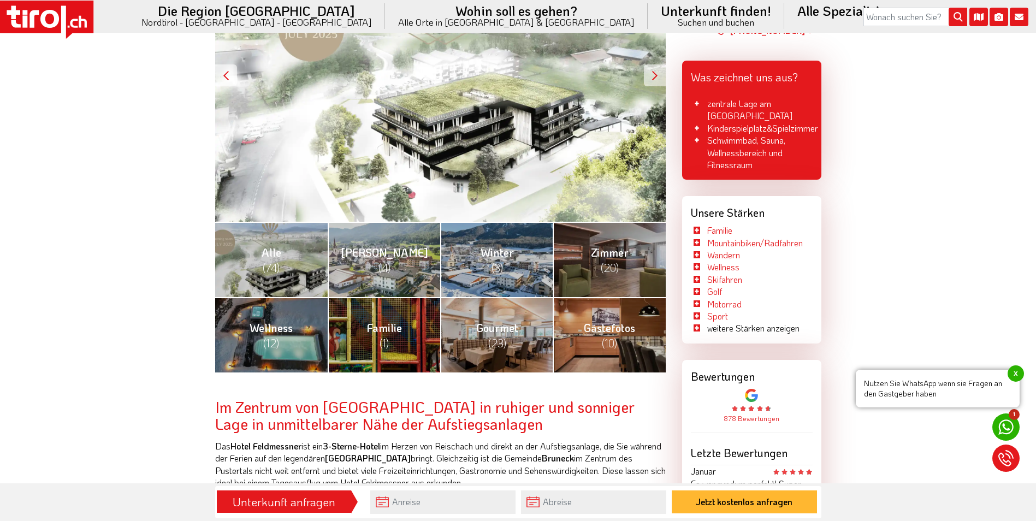
scroll to position [739, 0]
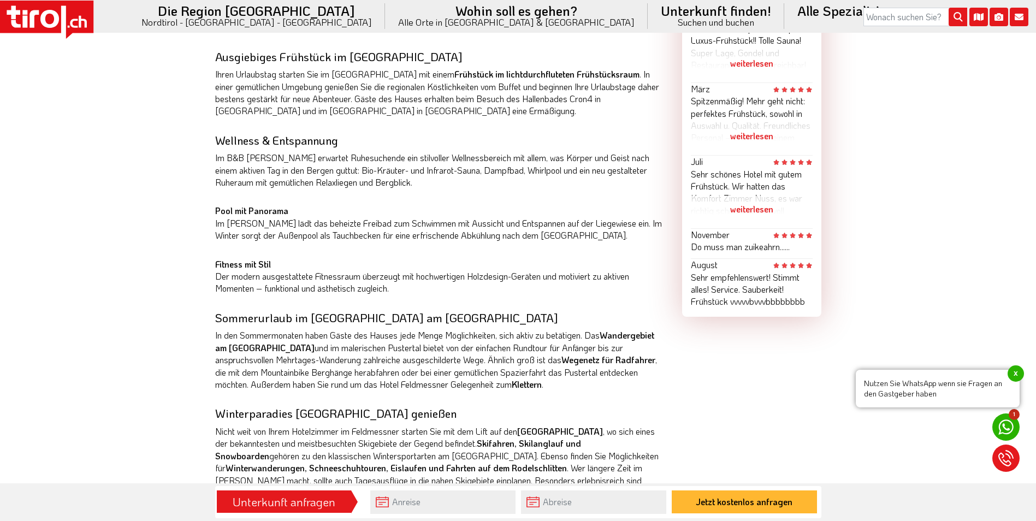
click at [759, 198] on div "weiterlesen" at bounding box center [752, 208] width 122 height 27
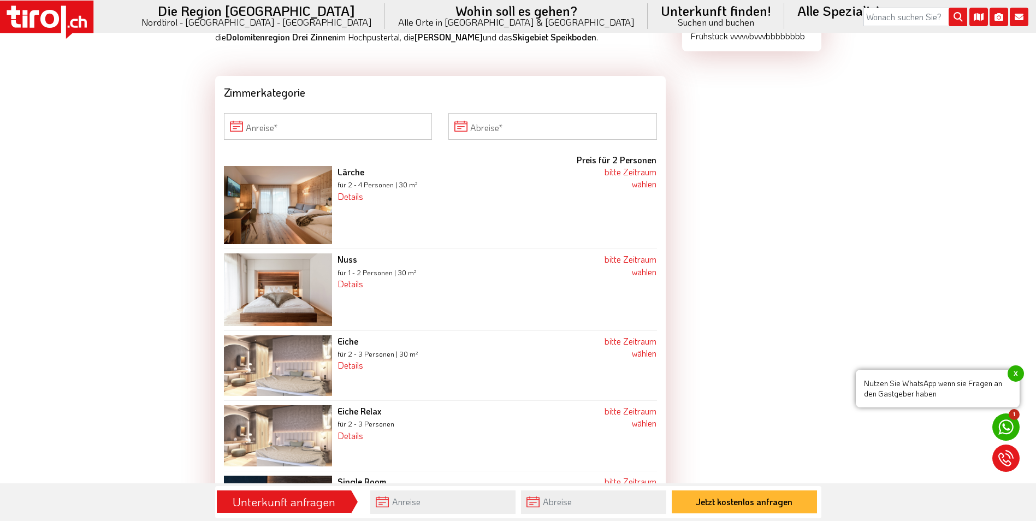
scroll to position [1650, 0]
